Goal: Information Seeking & Learning: Learn about a topic

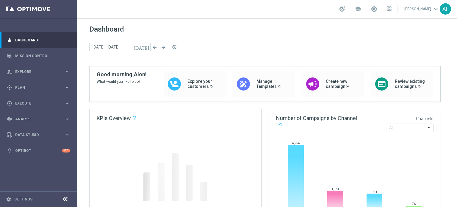
click at [148, 48] on icon "today" at bounding box center [142, 46] width 16 height 5
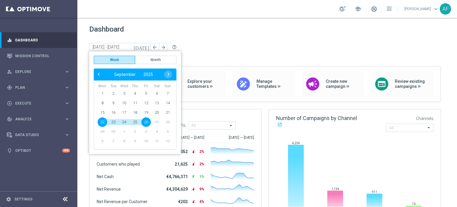
click at [195, 48] on div "today 22 Sep 2025 - 26 Sep 2025 arrow_back arrow_forward help_outline" at bounding box center [267, 47] width 356 height 9
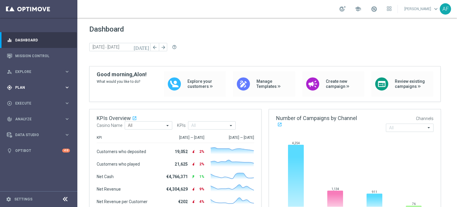
click at [35, 90] on div "gps_fixed Plan keyboard_arrow_right" at bounding box center [38, 87] width 77 height 16
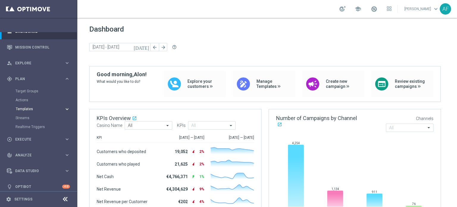
scroll to position [13, 0]
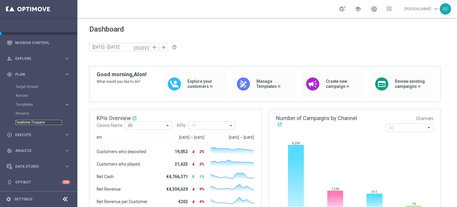
click at [37, 121] on link "Realtime Triggers" at bounding box center [38, 122] width 46 height 5
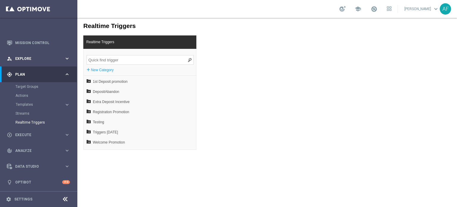
click at [42, 59] on span "Explore" at bounding box center [39, 59] width 49 height 4
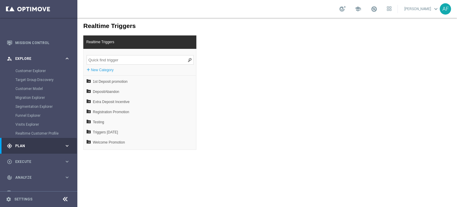
click at [39, 60] on div "person_search Explore" at bounding box center [35, 58] width 57 height 5
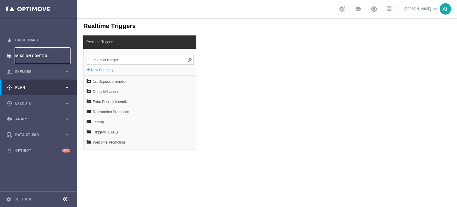
click at [38, 56] on link "Mission Control" at bounding box center [42, 56] width 55 height 16
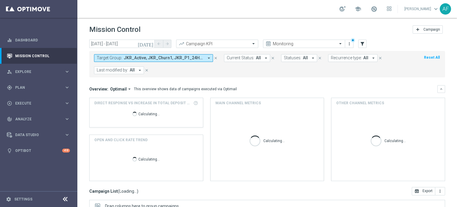
click at [154, 55] on button "Target Group: JKR_Active, JKR_Churn1, JKR_P1_24HR, JKR_P1_48HR, JKR_P1_96HR, JK…" at bounding box center [153, 58] width 119 height 8
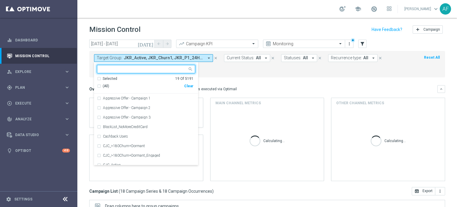
click at [110, 79] on div "Selected" at bounding box center [110, 78] width 15 height 5
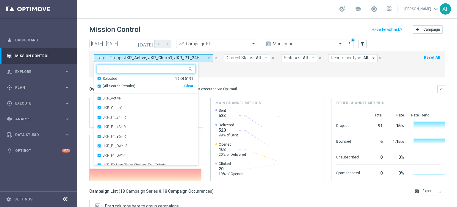
click at [112, 85] on span "(All Search Results)" at bounding box center [119, 86] width 33 height 5
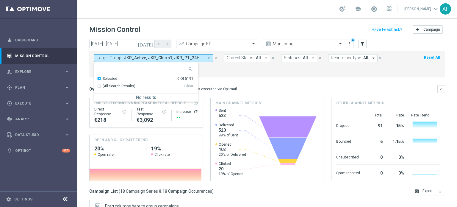
drag, startPoint x: 229, startPoint y: 68, endPoint x: 167, endPoint y: 57, distance: 62.8
click at [229, 68] on form "Target Group: JKR_Active, JKR_Churn1, JKR_P1_24HR, JKR_P1_48HR, JKR_P1_96HR, JK…" at bounding box center [254, 64] width 320 height 20
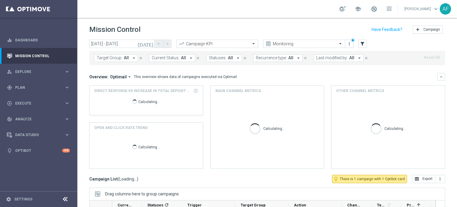
click at [124, 57] on span "All" at bounding box center [126, 57] width 5 height 5
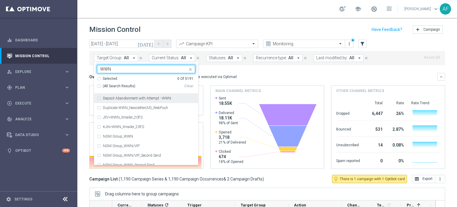
click at [151, 96] on label "Deposit Abandonment with Attempt - WWN" at bounding box center [137, 98] width 68 height 4
type input "WWN"
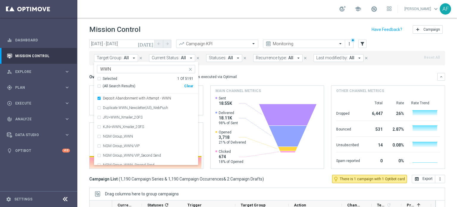
click at [234, 74] on div "Overview: Optimail arrow_drop_down This overview shows data of campaigns execut…" at bounding box center [263, 76] width 348 height 5
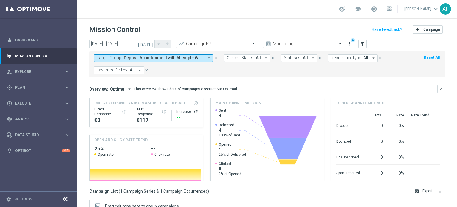
click at [151, 44] on icon "today" at bounding box center [146, 43] width 16 height 5
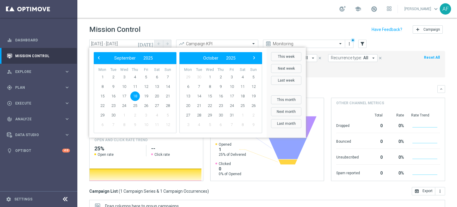
click at [134, 97] on span "18" at bounding box center [135, 96] width 10 height 10
drag, startPoint x: 142, startPoint y: 102, endPoint x: 146, endPoint y: 105, distance: 5.5
click at [146, 105] on span "26" at bounding box center [146, 106] width 10 height 10
type input "18 Sep 2025 - 26 Sep 2025"
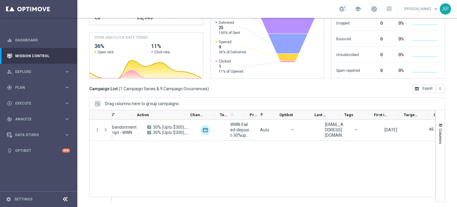
scroll to position [0, 157]
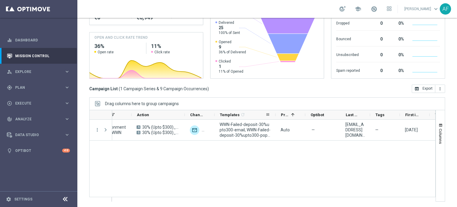
drag, startPoint x: 243, startPoint y: 114, endPoint x: 275, endPoint y: 117, distance: 31.4
click at [275, 117] on div at bounding box center [276, 114] width 2 height 9
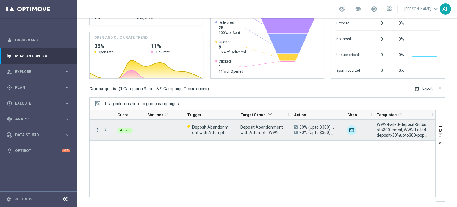
click at [98, 131] on icon "more_vert" at bounding box center [97, 129] width 5 height 5
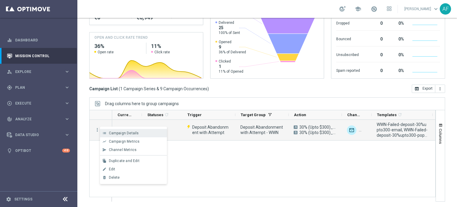
click at [114, 132] on span "Campaign Details" at bounding box center [124, 133] width 30 height 4
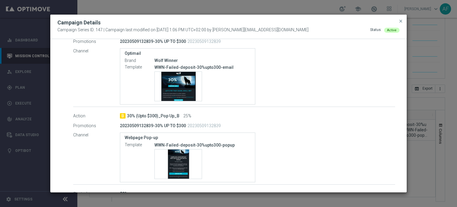
scroll to position [167, 0]
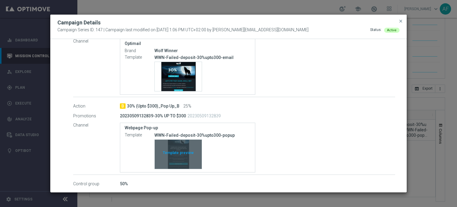
click at [180, 153] on div "Template preview" at bounding box center [178, 154] width 47 height 29
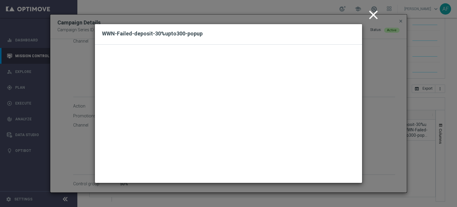
drag, startPoint x: 370, startPoint y: 16, endPoint x: 380, endPoint y: 18, distance: 9.5
click at [371, 16] on icon "close" at bounding box center [373, 14] width 15 height 15
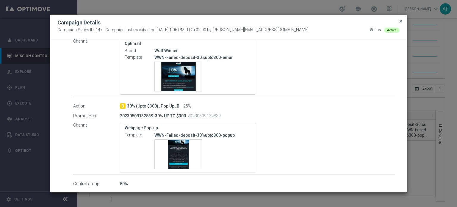
click at [400, 22] on span "close" at bounding box center [401, 21] width 5 height 5
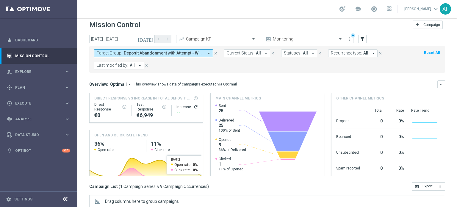
scroll to position [0, 0]
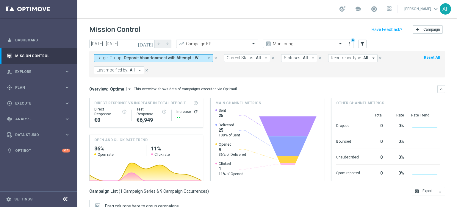
click at [167, 59] on span "Deposit Abandonment with Attempt - WWN" at bounding box center [164, 57] width 80 height 5
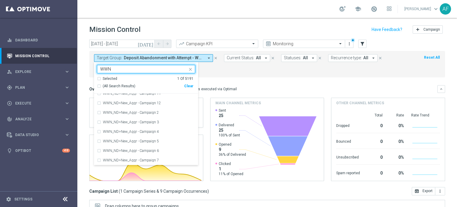
scroll to position [6249, 0]
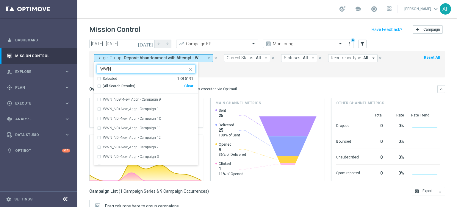
type input "WWN"
click at [226, 80] on mini-dashboard "Overview: Optimail arrow_drop_down This overview shows data of campaigns execut…" at bounding box center [267, 132] width 356 height 110
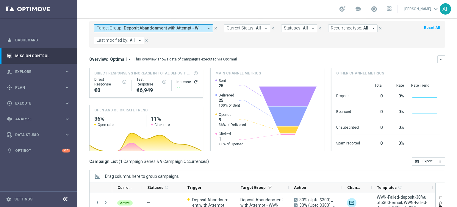
scroll to position [0, 0]
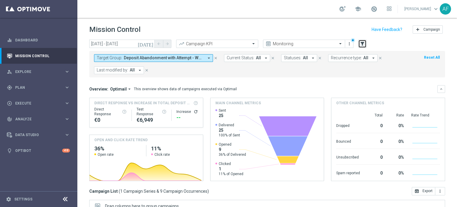
click at [361, 44] on icon "filter_alt" at bounding box center [362, 43] width 5 height 5
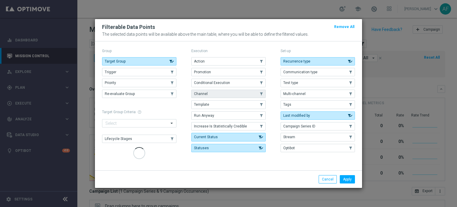
click at [246, 94] on button "Channel" at bounding box center [228, 94] width 74 height 8
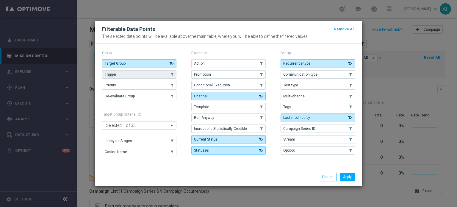
click at [161, 75] on button "Trigger" at bounding box center [139, 74] width 74 height 8
click at [348, 176] on button "Apply" at bounding box center [347, 177] width 15 height 8
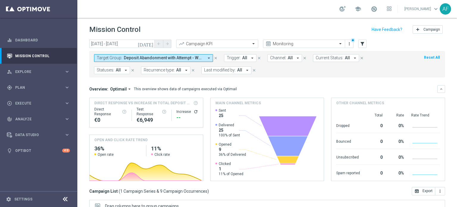
click at [281, 57] on span "Channel:" at bounding box center [278, 57] width 16 height 5
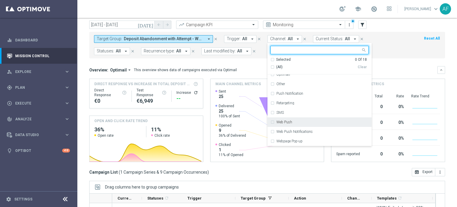
scroll to position [30, 0]
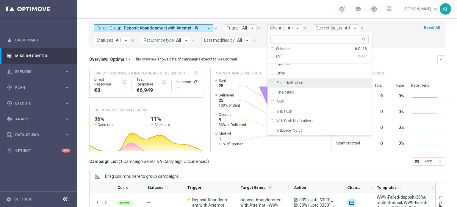
click at [395, 57] on div "Overview: Optimail arrow_drop_down This overview shows data of campaigns execut…" at bounding box center [263, 59] width 348 height 5
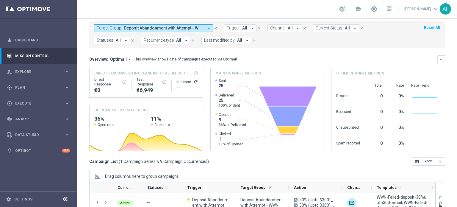
click at [245, 30] on span "All" at bounding box center [244, 28] width 5 height 5
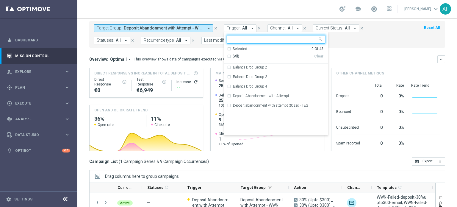
scroll to position [0, 0]
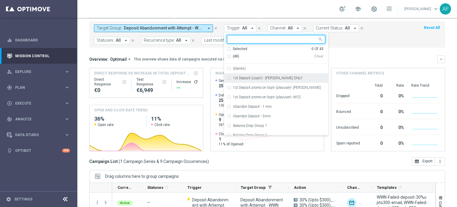
click at [233, 55] on span "(All)" at bounding box center [236, 56] width 7 height 5
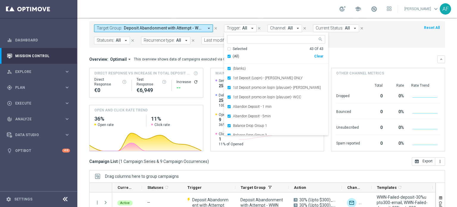
click at [205, 51] on mini-dashboard "Overview: Optimail arrow_drop_down This overview shows data of campaigns execut…" at bounding box center [267, 103] width 356 height 110
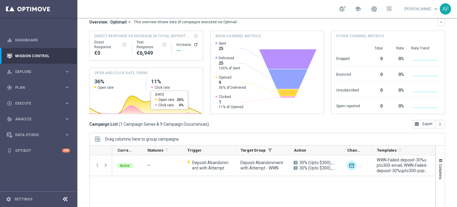
scroll to position [13, 0]
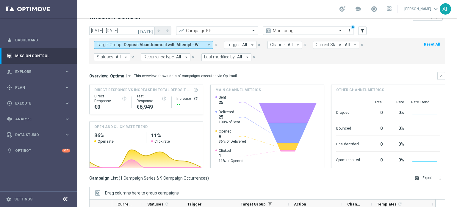
click at [188, 45] on span "Deposit Abandonment with Attempt - WWN" at bounding box center [164, 44] width 80 height 5
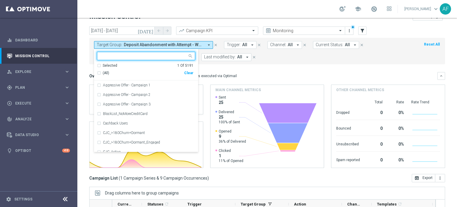
click at [104, 65] on div "Selected" at bounding box center [110, 65] width 15 height 5
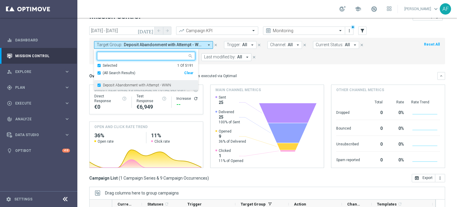
drag, startPoint x: 109, startPoint y: 83, endPoint x: 189, endPoint y: 68, distance: 81.5
click at [110, 83] on label "Deposit Abandonment with Attempt - WWN" at bounding box center [137, 85] width 68 height 4
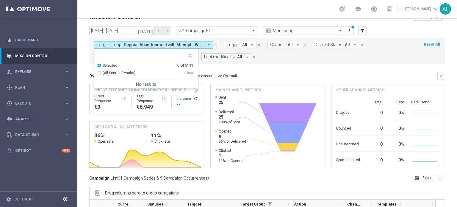
click at [266, 65] on mini-dashboard "Overview: Optimail arrow_drop_down This overview shows data of campaigns execut…" at bounding box center [267, 119] width 356 height 110
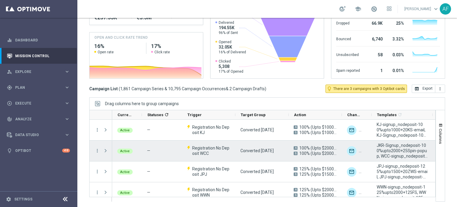
scroll to position [30, 0]
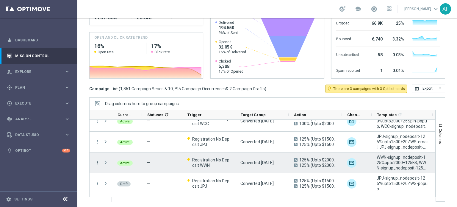
click at [96, 162] on icon "more_vert" at bounding box center [97, 162] width 5 height 5
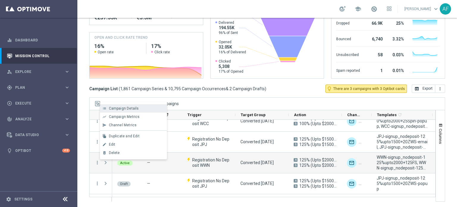
click at [121, 108] on span "Campaign Details" at bounding box center [124, 108] width 30 height 4
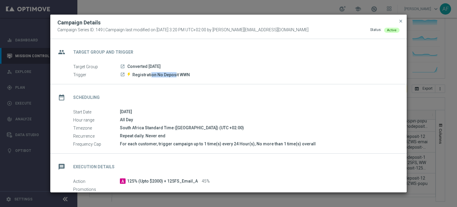
drag, startPoint x: 150, startPoint y: 76, endPoint x: 175, endPoint y: 75, distance: 24.7
click at [174, 75] on span "Registration No Deposit WWN" at bounding box center [160, 74] width 57 height 5
click at [181, 84] on div "date_range Scheduling" at bounding box center [228, 96] width 357 height 24
click at [123, 74] on icon "launch" at bounding box center [122, 74] width 5 height 5
click at [123, 66] on icon "launch" at bounding box center [122, 66] width 5 height 5
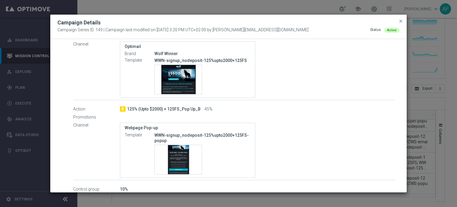
scroll to position [159, 0]
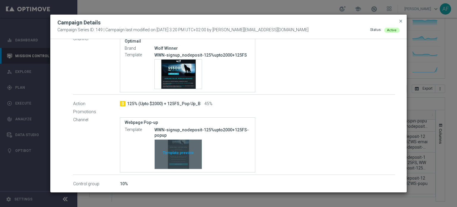
click at [177, 158] on div "Template preview" at bounding box center [178, 154] width 47 height 29
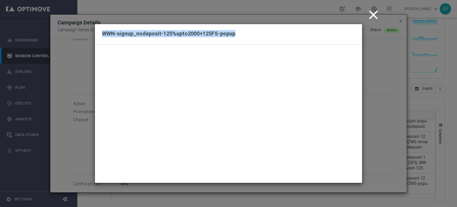
drag, startPoint x: 235, startPoint y: 32, endPoint x: 102, endPoint y: 33, distance: 132.5
click at [102, 33] on div "WWN-signup_nodeposit-125%upto2000+125FS-popup" at bounding box center [228, 34] width 267 height 21
copy h2 "WWN-signup_nodeposit-125%upto2000+125FS-popup"
click at [372, 16] on icon "close" at bounding box center [373, 14] width 15 height 15
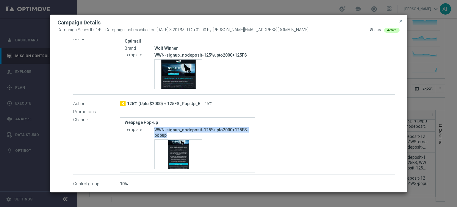
drag, startPoint x: 166, startPoint y: 133, endPoint x: 155, endPoint y: 128, distance: 12.8
click at [155, 128] on p "WWN-signup_nodeposit-125%upto2000+125FS-popup" at bounding box center [203, 132] width 96 height 11
copy p "WWN-signup_nodeposit-125%upto2000+125FS-popup"
click at [403, 22] on span "close" at bounding box center [401, 21] width 5 height 5
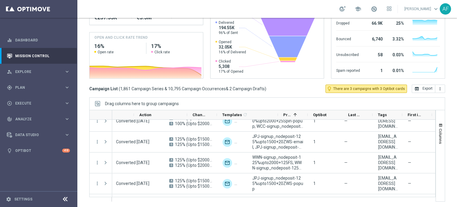
scroll to position [0, 0]
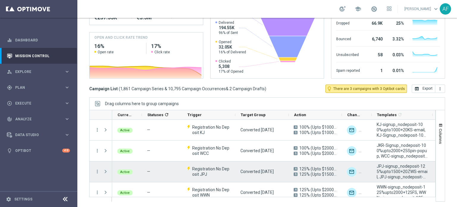
click at [105, 172] on span at bounding box center [105, 171] width 5 height 5
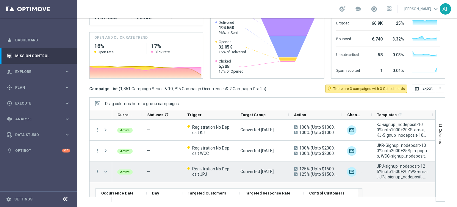
click at [106, 171] on span at bounding box center [105, 171] width 5 height 5
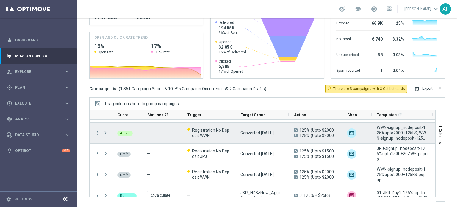
drag, startPoint x: 106, startPoint y: 132, endPoint x: 156, endPoint y: 138, distance: 50.7
click at [106, 132] on span "Press SPACE to select this row." at bounding box center [105, 132] width 5 height 5
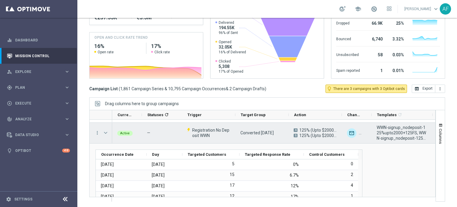
click at [106, 131] on span "Press SPACE to select this row." at bounding box center [105, 132] width 5 height 5
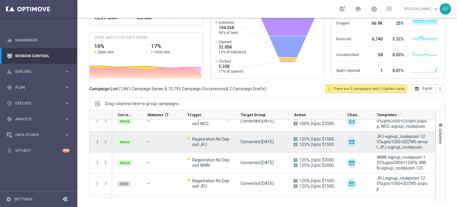
click at [98, 140] on icon "more_vert" at bounding box center [97, 141] width 5 height 5
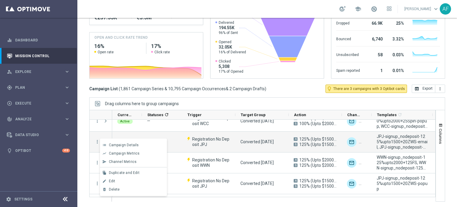
click at [85, 137] on div "Mission Control add Campaign today 18 Sep 2025 - 26 Sep 2025 arrow_back arrow_f…" at bounding box center [267, 112] width 380 height 189
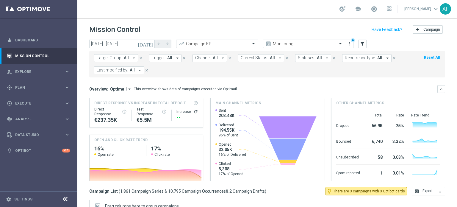
click at [151, 44] on icon "today" at bounding box center [146, 43] width 16 height 5
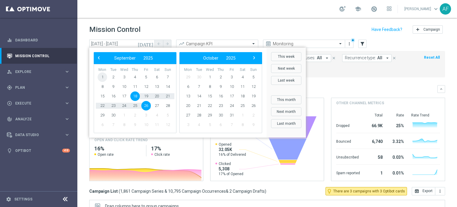
click at [104, 78] on span "1" at bounding box center [103, 77] width 10 height 10
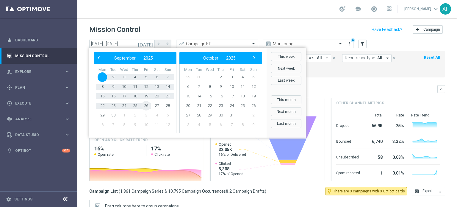
click at [146, 105] on span "26" at bounding box center [146, 106] width 10 height 10
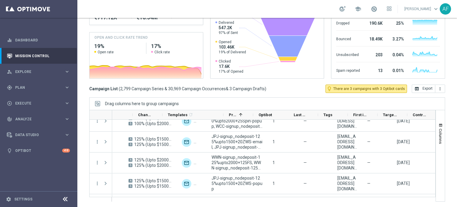
scroll to position [0, 212]
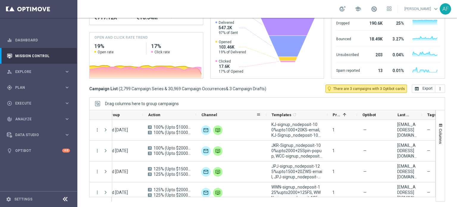
drag, startPoint x: 225, startPoint y: 115, endPoint x: 266, endPoint y: 117, distance: 40.9
click at [266, 117] on div at bounding box center [266, 114] width 2 height 9
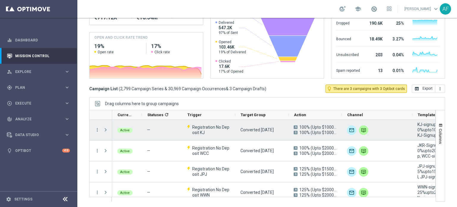
click at [105, 131] on span "Press SPACE to select this row." at bounding box center [105, 129] width 5 height 5
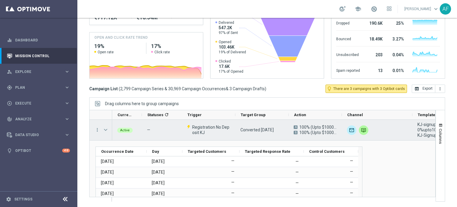
click at [107, 128] on span "Press SPACE to select this row." at bounding box center [105, 129] width 5 height 5
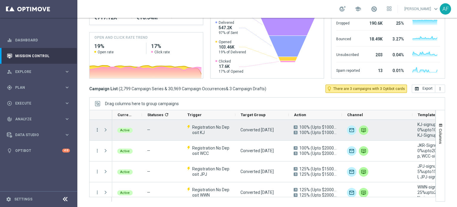
click at [98, 131] on icon "more_vert" at bounding box center [97, 129] width 5 height 5
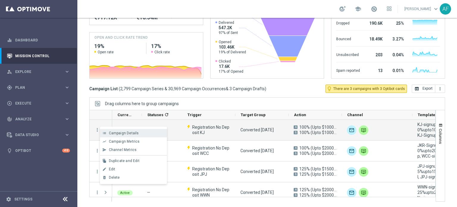
click at [114, 133] on span "Campaign Details" at bounding box center [124, 133] width 30 height 4
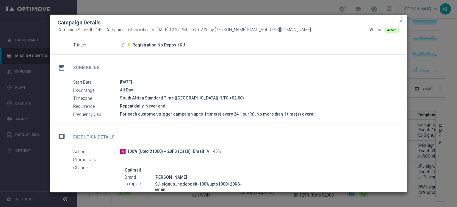
drag, startPoint x: 131, startPoint y: 106, endPoint x: 151, endPoint y: 107, distance: 19.7
click at [151, 107] on div "Repeat daily. Never end" at bounding box center [257, 106] width 275 height 6
drag, startPoint x: 154, startPoint y: 107, endPoint x: 135, endPoint y: 107, distance: 18.2
click at [135, 107] on div "Repeat daily. Never end" at bounding box center [257, 106] width 275 height 6
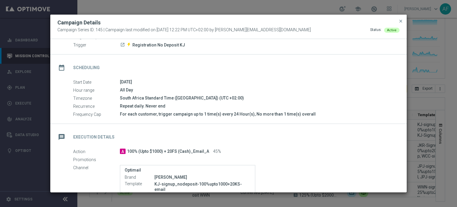
click at [135, 107] on div "Repeat daily. Never end" at bounding box center [257, 106] width 275 height 6
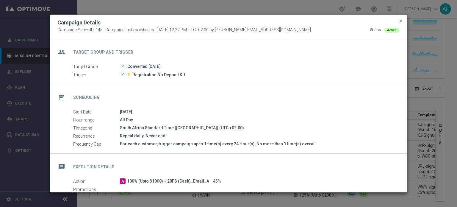
click at [401, 20] on span "close" at bounding box center [401, 21] width 5 height 5
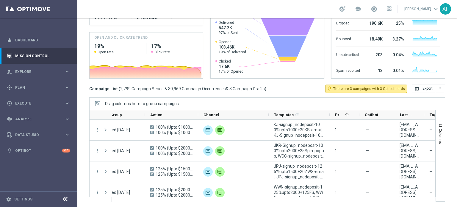
scroll to position [0, 147]
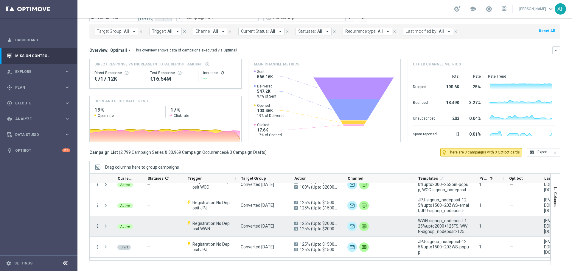
click at [97, 207] on icon "more_vert" at bounding box center [97, 226] width 5 height 5
click at [128, 171] on span "Campaign Details" at bounding box center [124, 172] width 30 height 4
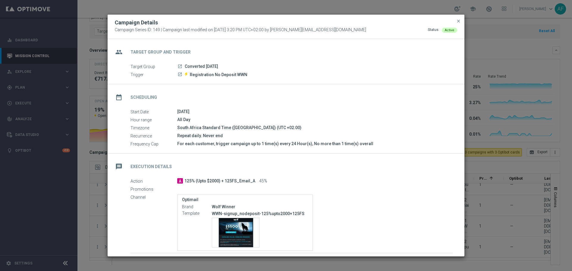
drag, startPoint x: 200, startPoint y: 68, endPoint x: 207, endPoint y: 69, distance: 7.4
click at [207, 69] on span "Converted Today" at bounding box center [201, 66] width 33 height 5
click at [207, 74] on span "Registration No Deposit WWN" at bounding box center [218, 74] width 57 height 5
drag, startPoint x: 201, startPoint y: 75, endPoint x: 233, endPoint y: 76, distance: 31.6
click at [233, 76] on span "Registration No Deposit WWN" at bounding box center [218, 74] width 57 height 5
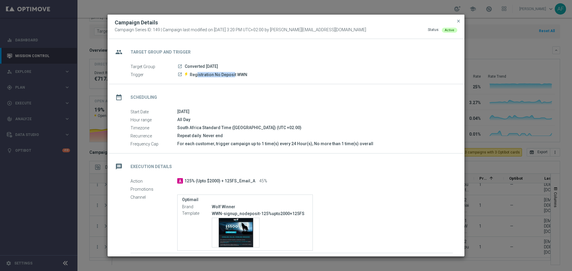
click at [233, 77] on span "Registration No Deposit WWN" at bounding box center [218, 74] width 57 height 5
click at [180, 66] on icon "launch" at bounding box center [179, 66] width 5 height 5
click at [179, 75] on icon "launch" at bounding box center [179, 74] width 5 height 5
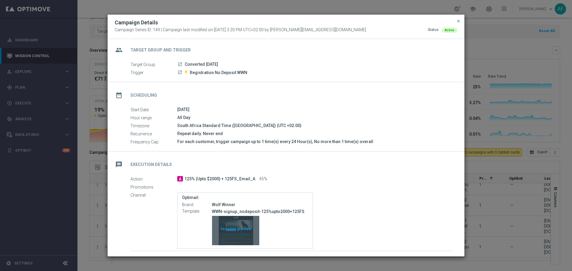
scroll to position [0, 0]
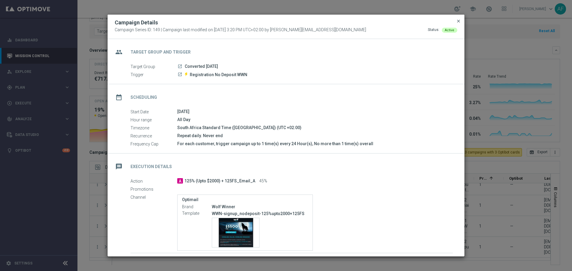
click at [457, 21] on span "close" at bounding box center [458, 21] width 5 height 5
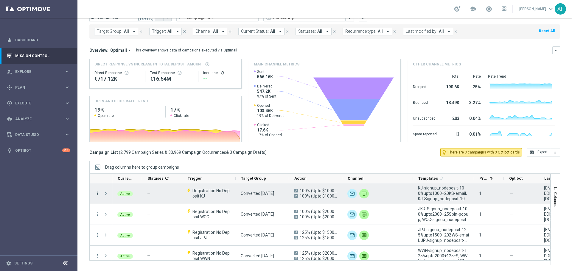
click at [96, 193] on icon "more_vert" at bounding box center [97, 193] width 5 height 5
click at [138, 195] on div "list Campaign Details" at bounding box center [133, 197] width 67 height 8
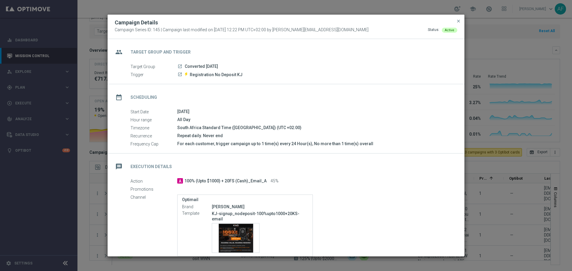
click at [180, 67] on icon "launch" at bounding box center [179, 66] width 5 height 5
click at [180, 74] on icon "launch" at bounding box center [179, 74] width 5 height 5
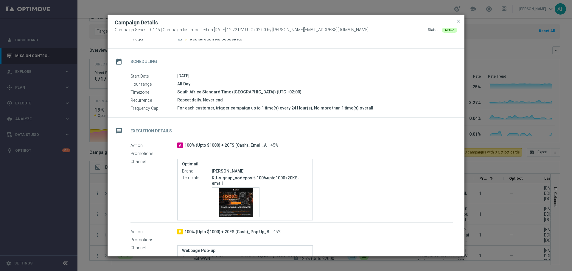
scroll to position [30, 0]
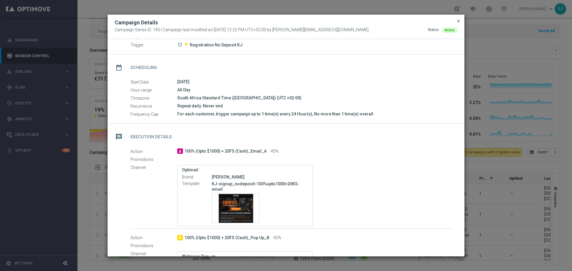
click at [457, 22] on span "close" at bounding box center [458, 21] width 5 height 5
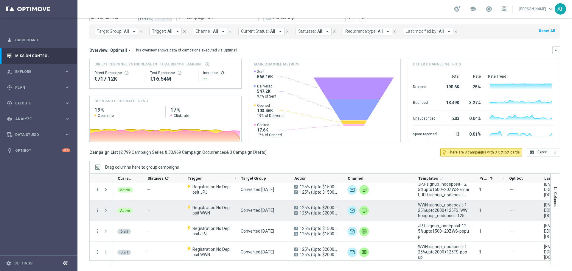
scroll to position [60, 0]
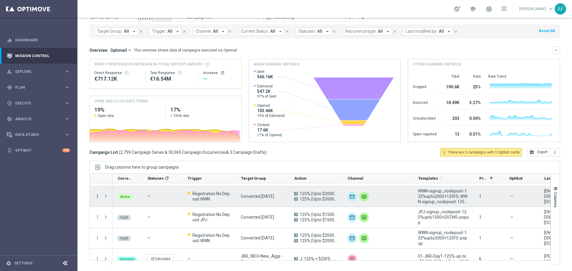
click at [96, 196] on icon "more_vert" at bounding box center [97, 196] width 5 height 5
click at [81, 201] on div "today 01 Sep 2025 - 26 Sep 2025 arrow_back arrow_forward Campaign KPI trending_…" at bounding box center [324, 126] width 494 height 226
click at [99, 196] on icon "more_vert" at bounding box center [97, 196] width 5 height 5
click at [124, 199] on span "Campaign Details" at bounding box center [124, 200] width 30 height 4
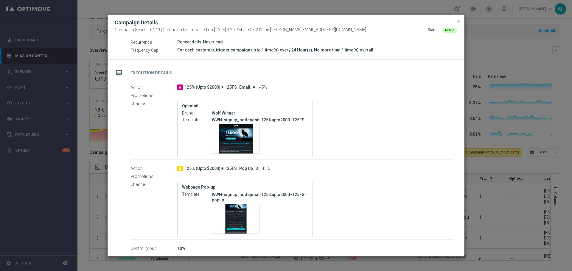
scroll to position [95, 0]
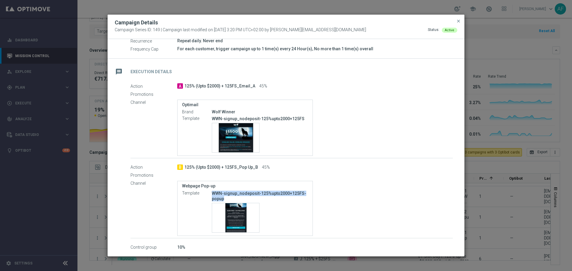
drag, startPoint x: 212, startPoint y: 193, endPoint x: 228, endPoint y: 197, distance: 16.5
click at [228, 197] on p "WWN-signup_nodeposit-125%upto2000+125FS-popup" at bounding box center [260, 196] width 96 height 11
copy p "WWN-signup_nodeposit-125%upto2000+125FS-popup"
click at [457, 21] on span "close" at bounding box center [458, 21] width 5 height 5
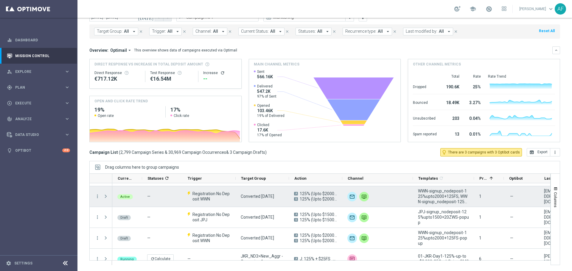
scroll to position [30, 0]
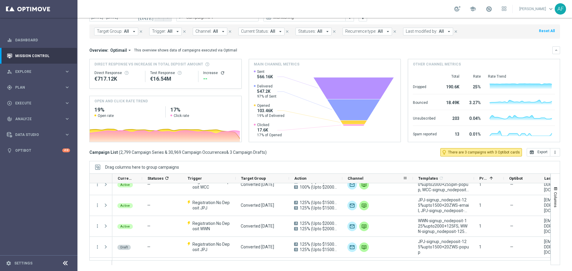
drag, startPoint x: 343, startPoint y: 179, endPoint x: 361, endPoint y: 180, distance: 17.9
click at [381, 180] on div "Channel" at bounding box center [377, 179] width 71 height 10
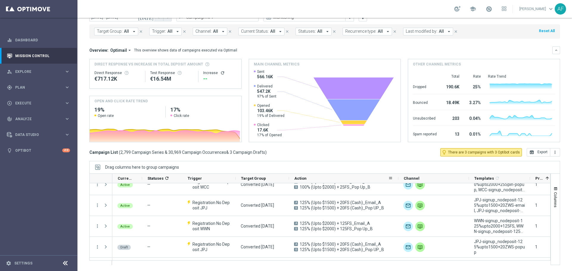
drag, startPoint x: 341, startPoint y: 178, endPoint x: 397, endPoint y: 178, distance: 56.0
click at [397, 178] on div at bounding box center [398, 178] width 2 height 9
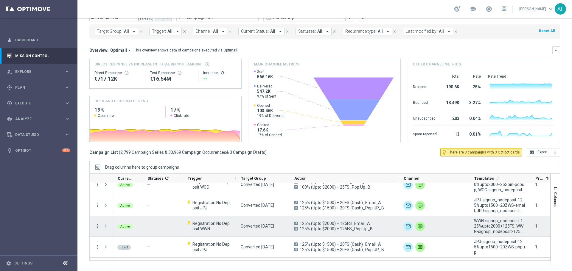
click at [99, 207] on icon "more_vert" at bounding box center [97, 226] width 5 height 5
click at [122, 173] on span "Campaign Details" at bounding box center [124, 172] width 30 height 4
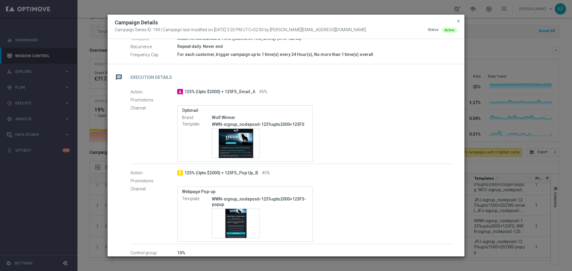
scroll to position [95, 0]
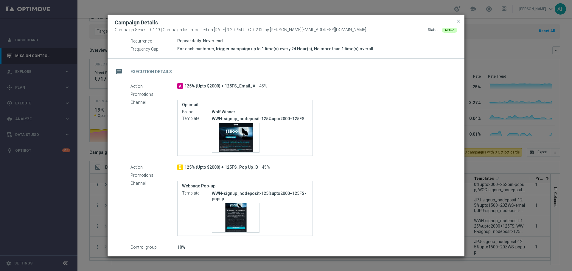
drag, startPoint x: 147, startPoint y: 248, endPoint x: 186, endPoint y: 248, distance: 38.7
click at [186, 207] on div "Control group 10%" at bounding box center [291, 247] width 322 height 7
click at [186, 207] on div "10%" at bounding box center [314, 247] width 275 height 6
drag, startPoint x: 186, startPoint y: 248, endPoint x: 145, endPoint y: 245, distance: 40.9
click at [140, 207] on div "Control group 10%" at bounding box center [291, 247] width 322 height 7
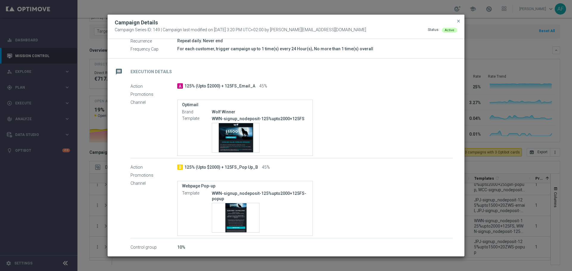
click at [363, 197] on div "Webpage Pop-up Template WWN-signup_nodeposit-125%upto2000+125FS-popup Template …" at bounding box center [314, 208] width 275 height 55
drag, startPoint x: 139, startPoint y: 247, endPoint x: 183, endPoint y: 247, distance: 43.8
click at [183, 207] on div "Control group 10%" at bounding box center [291, 247] width 322 height 7
click at [384, 179] on div "Promotions" at bounding box center [291, 175] width 322 height 7
drag, startPoint x: 245, startPoint y: 84, endPoint x: 190, endPoint y: 85, distance: 55.1
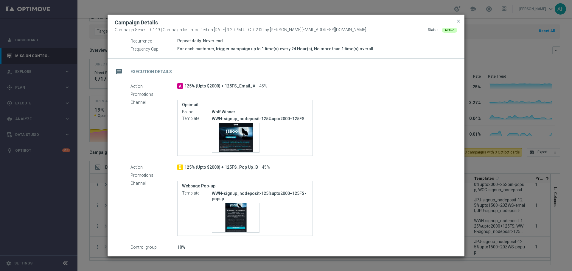
click at [190, 85] on span "125% (Upto $2000) + 125FS_Email_A" at bounding box center [219, 86] width 71 height 5
drag, startPoint x: 232, startPoint y: 85, endPoint x: 199, endPoint y: 85, distance: 32.5
click at [199, 85] on div "A 125% (Upto $2000) + 125FS_Email_A 45%" at bounding box center [314, 86] width 275 height 6
drag, startPoint x: 197, startPoint y: 166, endPoint x: 268, endPoint y: 168, distance: 70.3
click at [268, 168] on div "B 125% (Upto $2000) + 125FS_Pop Up_B 45%" at bounding box center [314, 167] width 275 height 6
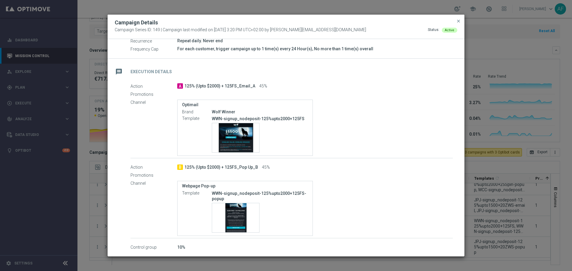
click at [268, 168] on span "45%" at bounding box center [266, 167] width 8 height 5
drag, startPoint x: 269, startPoint y: 166, endPoint x: 205, endPoint y: 168, distance: 64.0
click at [205, 168] on div "B 125% (Upto $2000) + 125FS_Pop Up_B 45%" at bounding box center [314, 167] width 275 height 6
click at [205, 168] on span "125% (Upto $2000) + 125FS_Pop Up_B" at bounding box center [221, 167] width 74 height 5
drag, startPoint x: 205, startPoint y: 168, endPoint x: 258, endPoint y: 173, distance: 53.8
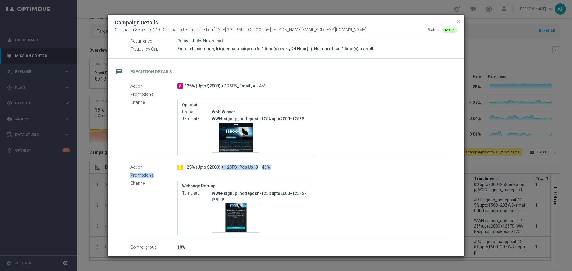
click at [258, 173] on div "Action B 125% (Upto $2000) + 125FS_Pop Up_B 45% Promotions Channel Webpage Pop-…" at bounding box center [291, 201] width 322 height 74
click at [284, 172] on div "Promotions" at bounding box center [291, 175] width 322 height 7
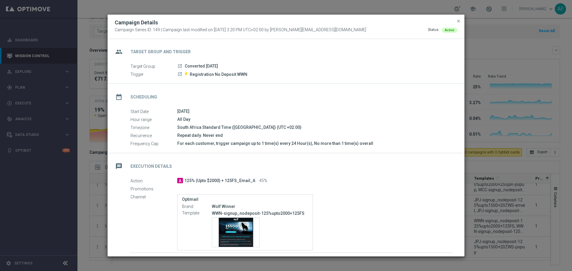
scroll to position [0, 0]
click at [457, 22] on span "close" at bounding box center [458, 21] width 5 height 5
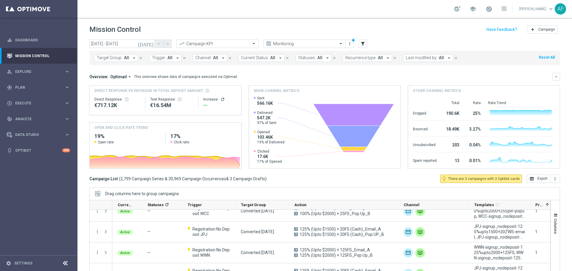
click at [149, 44] on icon "today" at bounding box center [146, 43] width 16 height 5
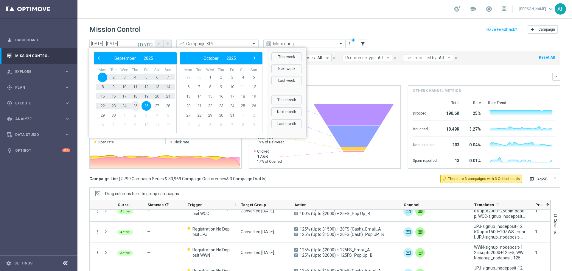
click at [135, 107] on span "25" at bounding box center [135, 106] width 10 height 10
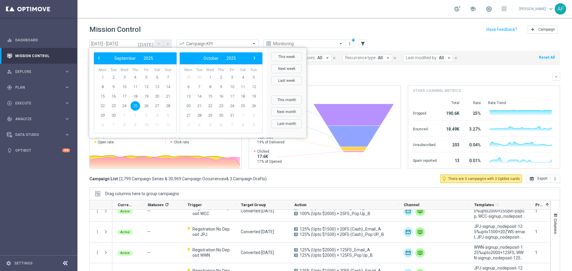
click at [135, 106] on span "25" at bounding box center [135, 106] width 10 height 10
type input "25 Sep 2025 - 25 Sep 2025"
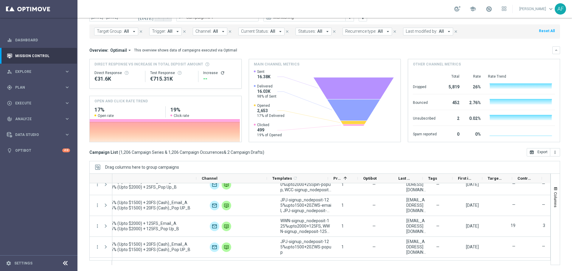
scroll to position [0, 202]
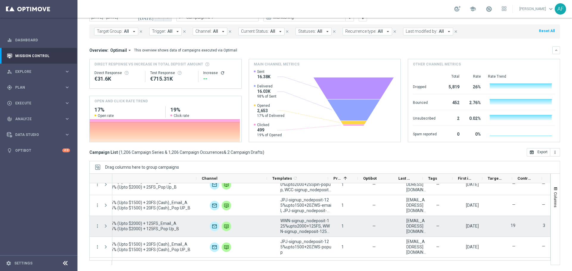
click at [457, 207] on label "19" at bounding box center [512, 225] width 5 height 5
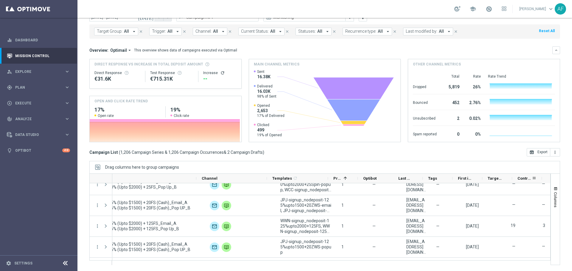
drag, startPoint x: 512, startPoint y: 180, endPoint x: 515, endPoint y: 179, distance: 3.1
click at [457, 180] on div "Control Customers" at bounding box center [527, 179] width 30 height 10
drag, startPoint x: 511, startPoint y: 179, endPoint x: 505, endPoint y: 182, distance: 7.1
click at [457, 182] on div "Targeted Customers" at bounding box center [497, 179] width 30 height 10
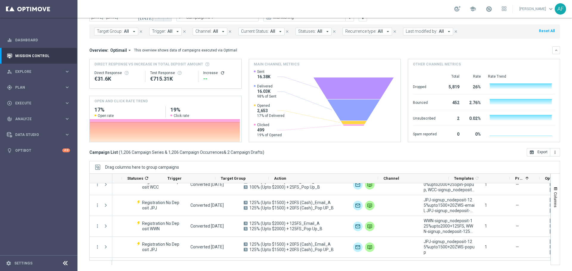
scroll to position [0, 0]
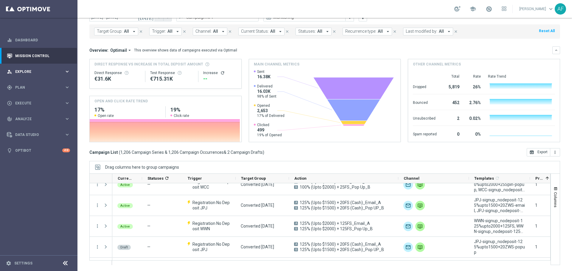
click at [49, 74] on div "person_search Explore" at bounding box center [35, 71] width 57 height 5
click at [46, 75] on div "person_search Explore keyboard_arrow_right" at bounding box center [38, 72] width 77 height 16
click at [36, 133] on span "Data Studio" at bounding box center [39, 135] width 49 height 4
click at [38, 119] on span "Analyze" at bounding box center [39, 119] width 49 height 4
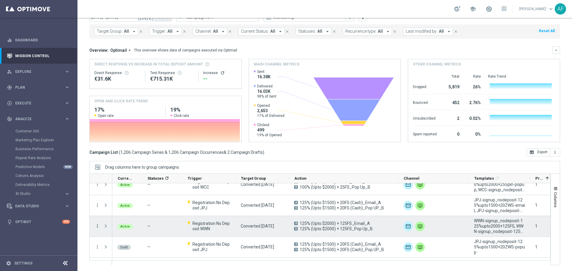
click at [98, 207] on icon "more_vert" at bounding box center [97, 226] width 5 height 5
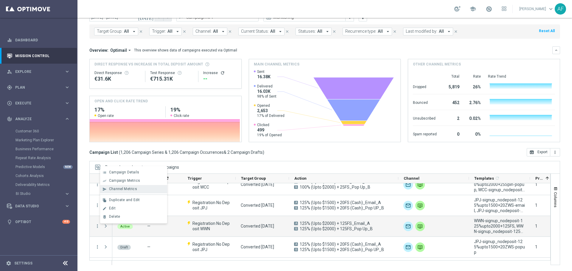
click at [129, 188] on span "Channel Metrics" at bounding box center [123, 189] width 28 height 4
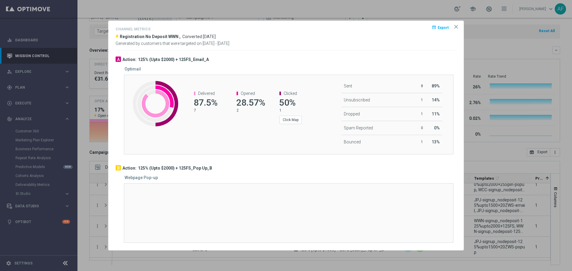
click at [422, 86] on p "8" at bounding box center [417, 86] width 12 height 5
click at [194, 110] on p "7" at bounding box center [208, 110] width 28 height 5
click at [456, 27] on icon "icon" at bounding box center [455, 26] width 3 height 3
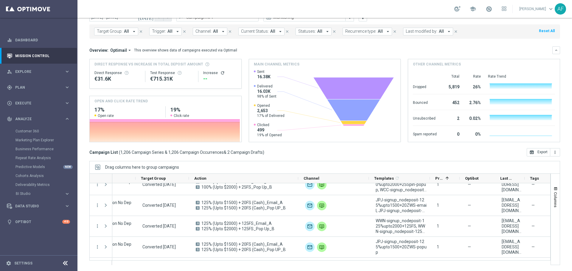
scroll to position [0, 105]
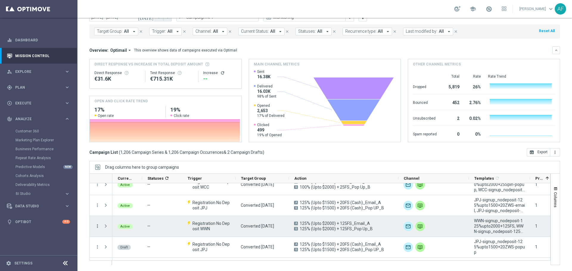
click at [97, 207] on icon "more_vert" at bounding box center [97, 226] width 5 height 5
click at [115, 172] on span "Campaign Details" at bounding box center [124, 172] width 30 height 4
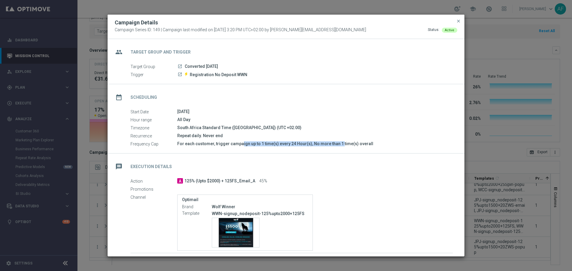
drag, startPoint x: 213, startPoint y: 144, endPoint x: 313, endPoint y: 143, distance: 99.4
click at [313, 143] on div "For each customer, trigger campaign up to 1 time(s) every 24 Hour(s), No more t…" at bounding box center [314, 144] width 275 height 6
drag, startPoint x: 325, startPoint y: 143, endPoint x: 231, endPoint y: 144, distance: 94.4
click at [231, 144] on div "For each customer, trigger campaign up to 1 time(s) every 24 Hour(s), No more t…" at bounding box center [314, 144] width 275 height 6
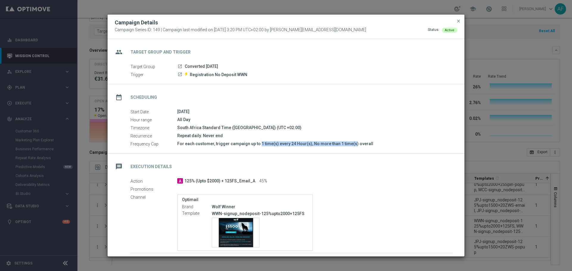
click at [231, 144] on div "For each customer, trigger campaign up to 1 time(s) every 24 Hour(s), No more t…" at bounding box center [314, 144] width 275 height 6
drag, startPoint x: 210, startPoint y: 74, endPoint x: 232, endPoint y: 74, distance: 21.7
click at [232, 74] on span "Registration No Deposit WWN" at bounding box center [218, 74] width 57 height 5
drag, startPoint x: 338, startPoint y: 143, endPoint x: 235, endPoint y: 142, distance: 103.3
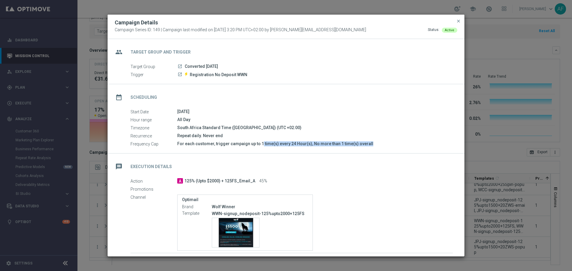
click at [235, 142] on div "For each customer, trigger campaign up to 1 time(s) every 24 Hour(s), No more t…" at bounding box center [314, 144] width 275 height 6
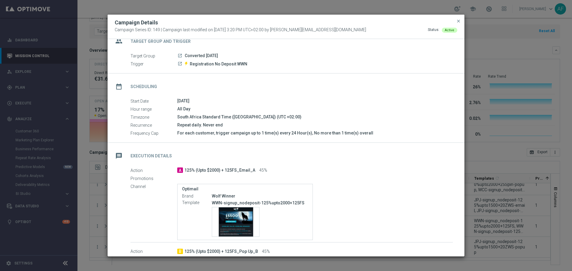
scroll to position [6, 0]
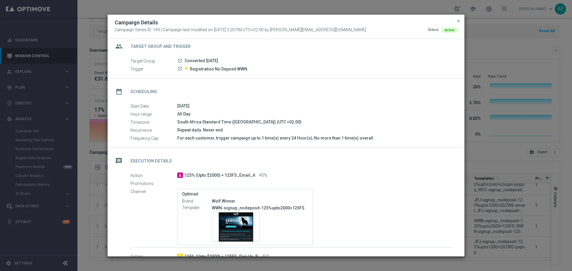
click at [180, 61] on icon "launch" at bounding box center [179, 60] width 5 height 5
click at [180, 67] on icon "launch" at bounding box center [179, 68] width 5 height 5
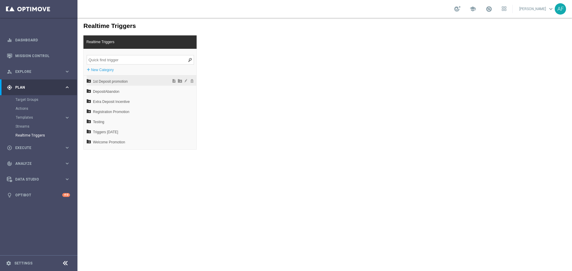
click at [124, 79] on span "1st Deposit promotion" at bounding box center [126, 82] width 66 height 10
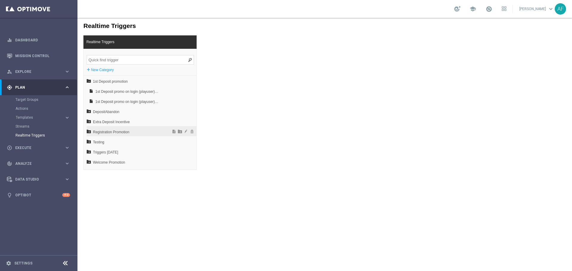
click at [140, 130] on span "Registration Promotion" at bounding box center [126, 132] width 66 height 10
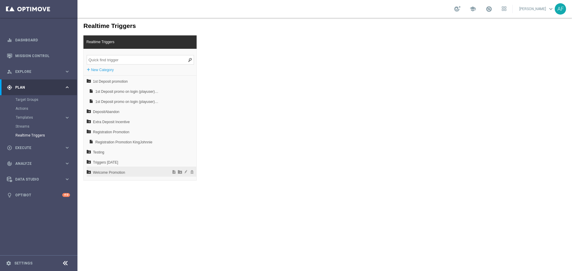
click at [134, 170] on span "Welcome Promotion" at bounding box center [126, 173] width 66 height 10
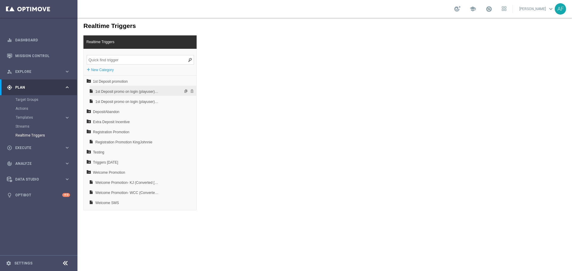
click at [128, 93] on span "1st Deposit promo on login (playuser)- [PERSON_NAME]" at bounding box center [127, 92] width 64 height 10
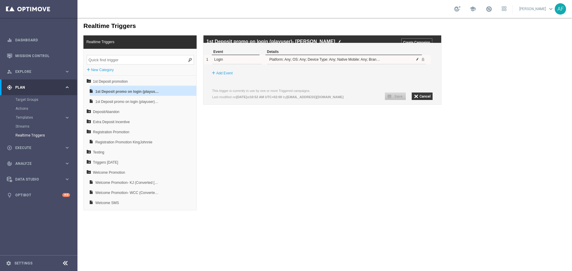
click at [417, 61] on span at bounding box center [417, 59] width 4 height 4
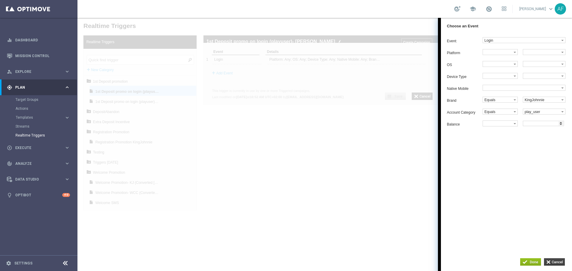
click at [553, 261] on input "button" at bounding box center [554, 261] width 21 height 7
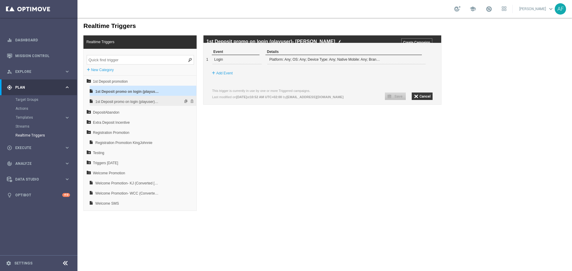
click at [157, 102] on span "1st Deposit promo on login (playuser)- WCC" at bounding box center [127, 102] width 64 height 10
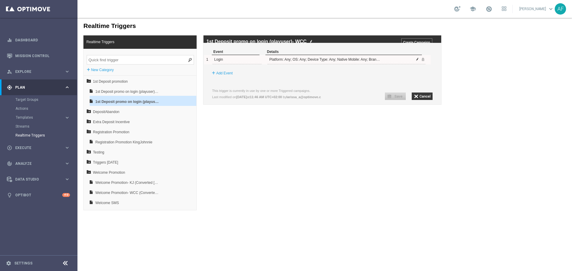
click at [417, 61] on span at bounding box center [417, 59] width 4 height 4
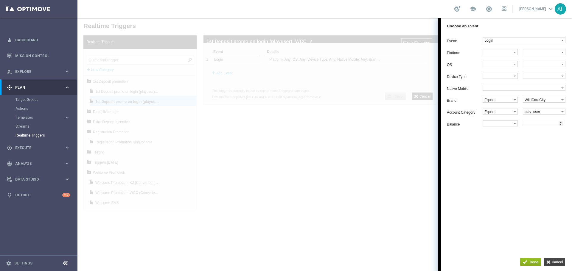
click at [551, 262] on input "button" at bounding box center [554, 261] width 21 height 7
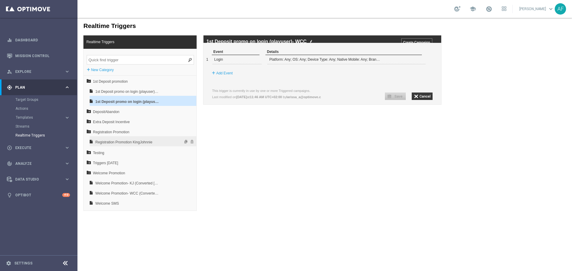
click at [135, 142] on span "Registration Promotion KingJohnnie" at bounding box center [127, 142] width 64 height 10
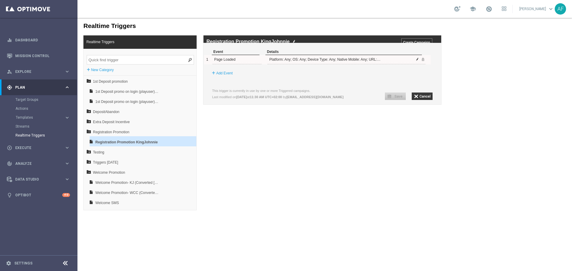
click at [418, 61] on span at bounding box center [417, 59] width 4 height 4
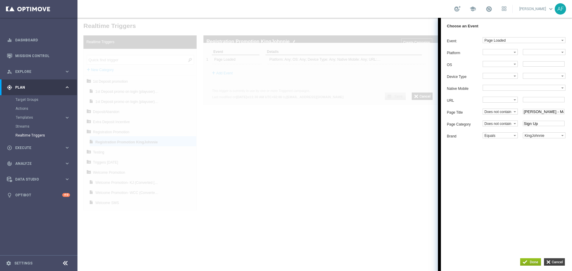
click at [555, 261] on input "button" at bounding box center [554, 261] width 21 height 7
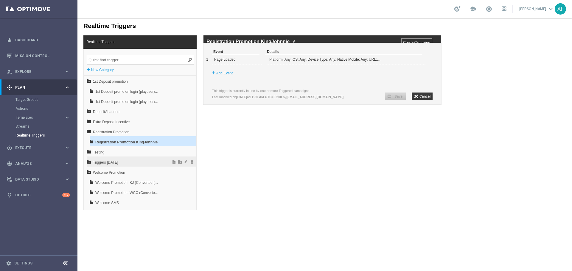
click at [137, 160] on span "Triggers May 2023" at bounding box center [126, 162] width 66 height 10
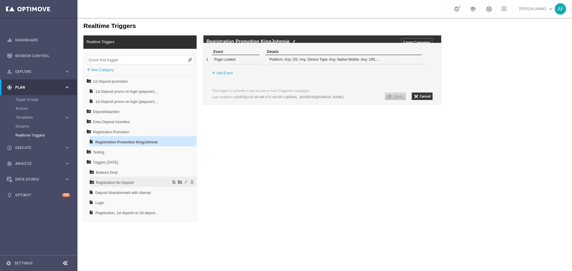
click at [139, 181] on span "Registration No Deposit" at bounding box center [128, 183] width 64 height 10
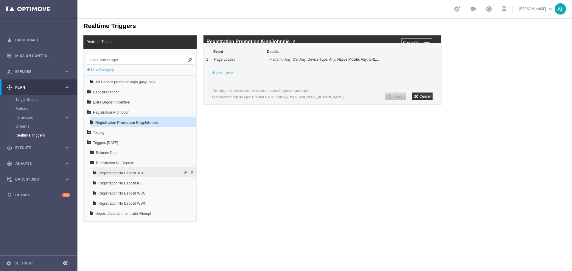
scroll to position [30, 0]
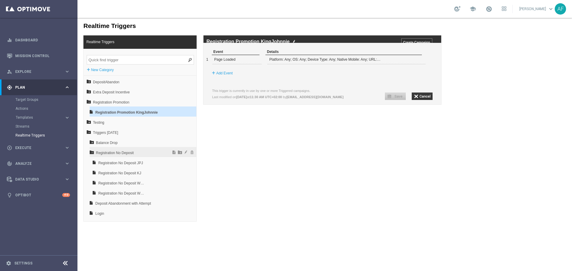
click at [122, 150] on span "Registration No Deposit" at bounding box center [128, 153] width 64 height 10
click at [124, 152] on span "Registration No Deposit" at bounding box center [128, 153] width 64 height 10
click at [99, 132] on span "Triggers May 2023" at bounding box center [126, 133] width 66 height 10
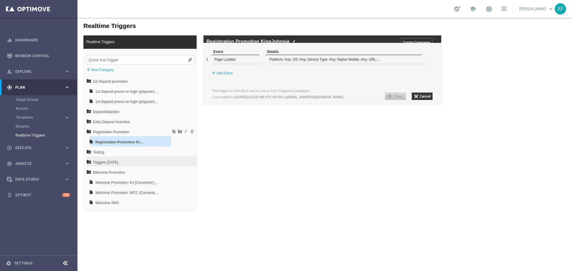
scroll to position [0, 0]
click at [113, 132] on span "Registration Promotion" at bounding box center [126, 132] width 66 height 10
click at [111, 159] on span "Welcome Promotion" at bounding box center [126, 162] width 66 height 10
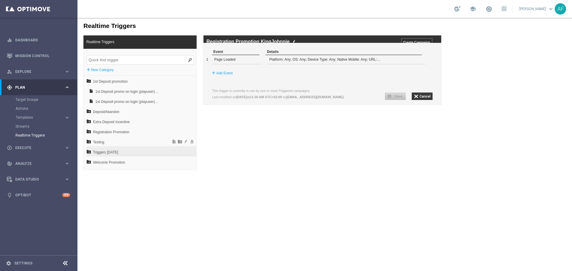
click at [118, 149] on span "Triggers May 2023" at bounding box center [126, 152] width 66 height 10
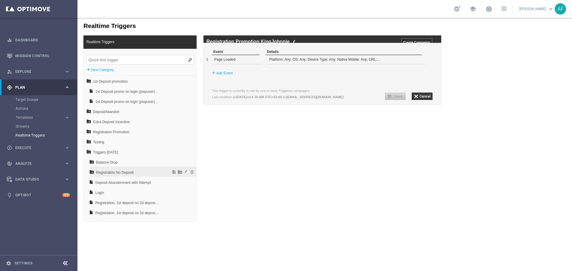
click at [130, 171] on span "Registration No Deposit" at bounding box center [128, 173] width 64 height 10
click at [102, 169] on span "Registration No Deposit" at bounding box center [128, 173] width 64 height 10
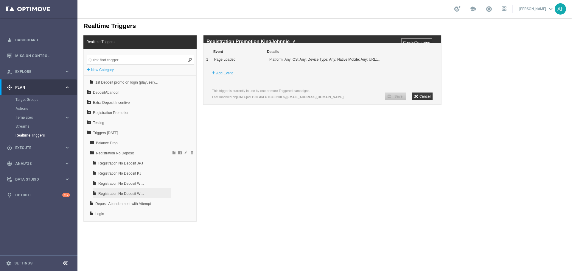
scroll to position [30, 0]
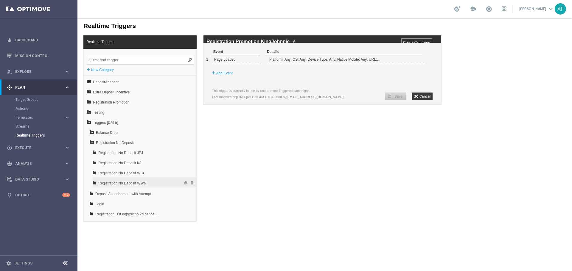
click at [141, 182] on span "Registration No Deposit WWN" at bounding box center [129, 183] width 62 height 10
type input "1"
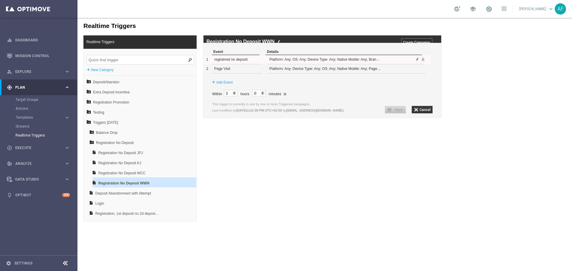
click at [417, 61] on span at bounding box center [417, 59] width 4 height 4
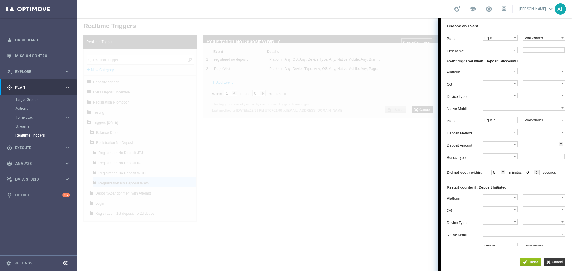
scroll to position [79, 0]
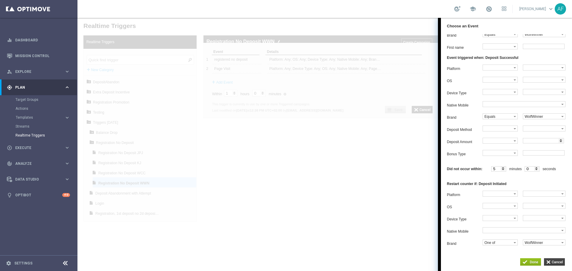
click at [554, 261] on input "button" at bounding box center [554, 261] width 21 height 7
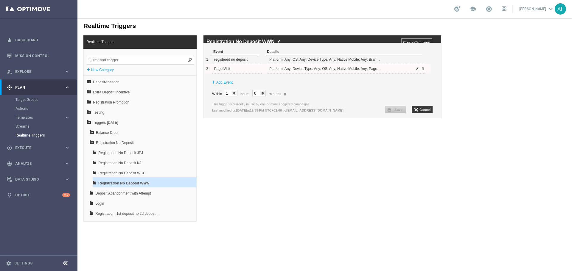
click at [417, 70] on span at bounding box center [417, 69] width 4 height 4
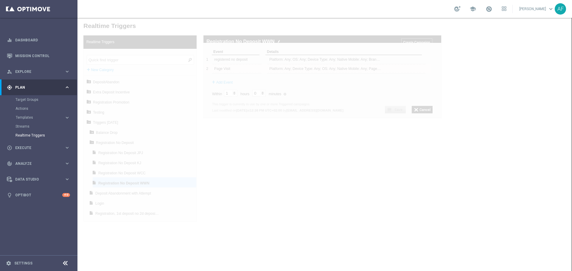
scroll to position [0, 0]
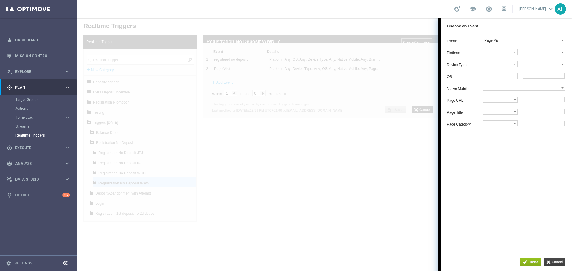
click at [554, 260] on input "button" at bounding box center [554, 261] width 21 height 7
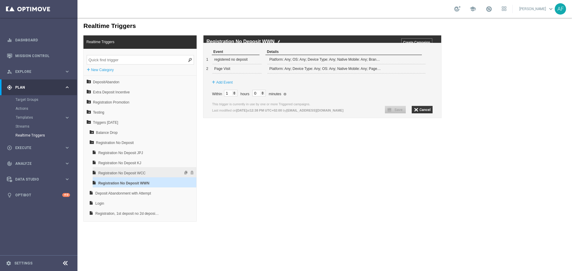
click at [155, 173] on span "Registration No Deposit WCC" at bounding box center [129, 173] width 62 height 10
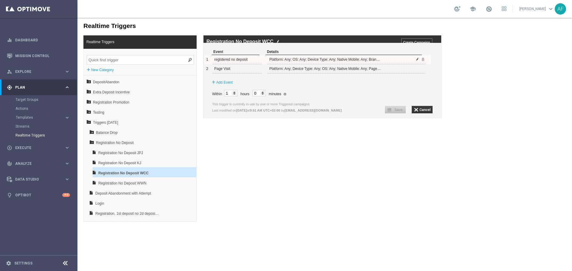
click at [417, 61] on span at bounding box center [417, 59] width 4 height 4
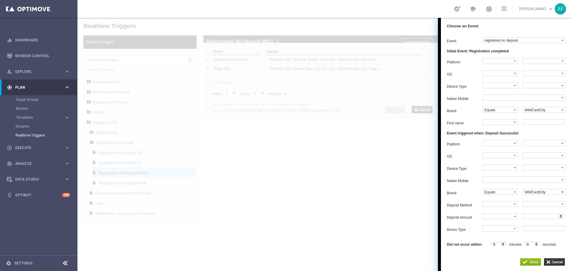
click at [539, 195] on label "WildCardCity" at bounding box center [542, 191] width 38 height 5
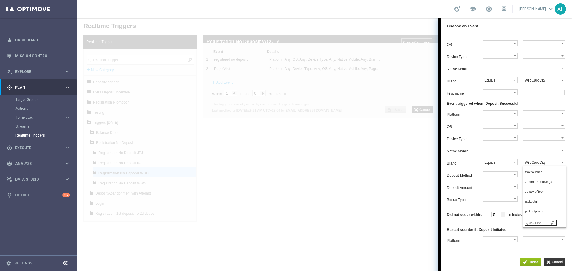
scroll to position [46, 0]
click at [543, 226] on input "search" at bounding box center [540, 223] width 32 height 6
type input "joka"
click at [412, 174] on div at bounding box center [324, 144] width 494 height 253
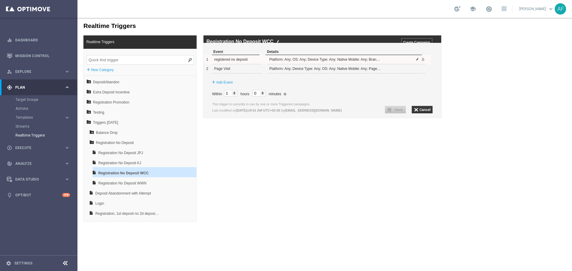
click at [417, 61] on span at bounding box center [417, 59] width 4 height 4
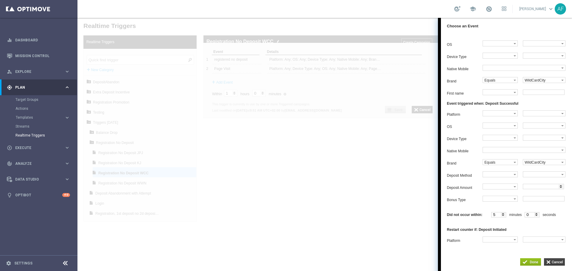
click at [552, 262] on input "button" at bounding box center [554, 261] width 21 height 7
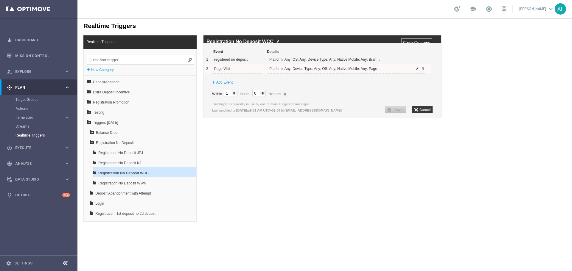
click at [417, 70] on span at bounding box center [417, 69] width 4 height 4
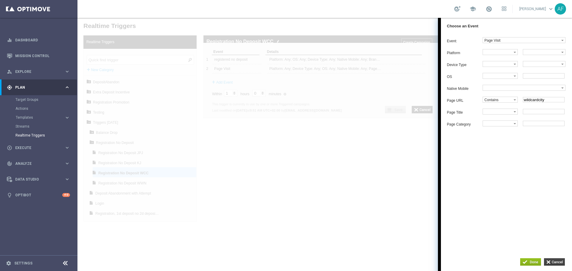
drag, startPoint x: 550, startPoint y: 261, endPoint x: 540, endPoint y: 259, distance: 10.1
click at [550, 261] on input "button" at bounding box center [554, 261] width 21 height 7
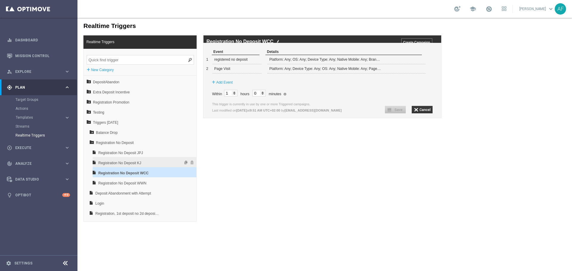
click at [165, 163] on div "Registration No Deposit KJ" at bounding box center [145, 162] width 104 height 10
click at [157, 163] on span "Registration No Deposit KJ" at bounding box center [129, 163] width 62 height 10
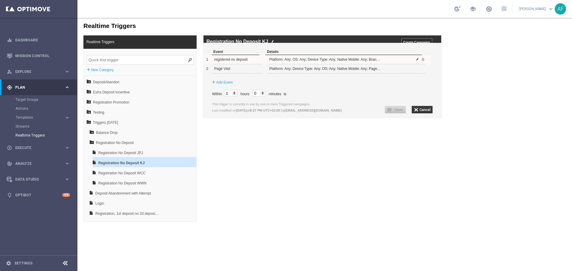
click at [417, 61] on span at bounding box center [417, 59] width 4 height 4
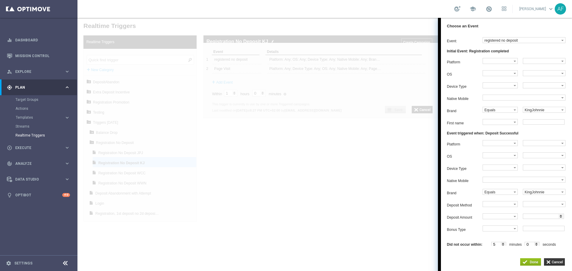
scroll to position [30, 0]
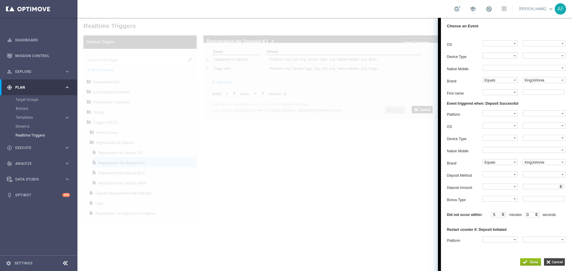
click at [552, 260] on input "button" at bounding box center [554, 261] width 21 height 7
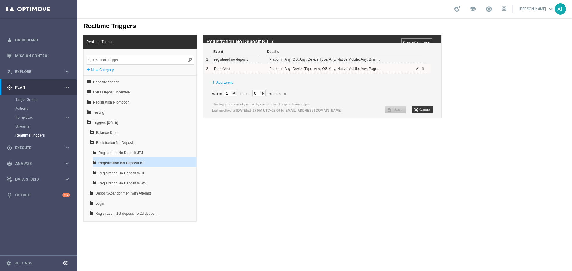
click at [417, 70] on span at bounding box center [417, 69] width 4 height 4
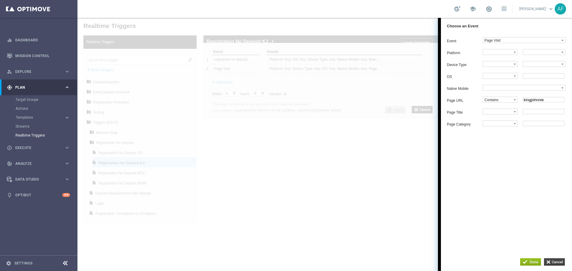
click at [554, 261] on input "button" at bounding box center [554, 261] width 21 height 7
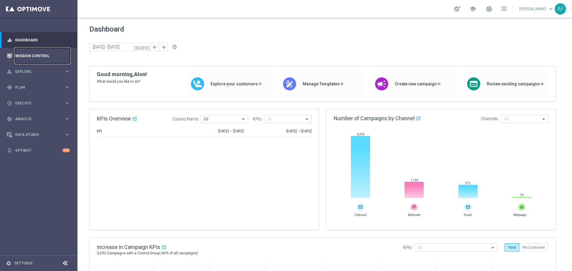
click at [43, 54] on link "Mission Control" at bounding box center [42, 56] width 55 height 16
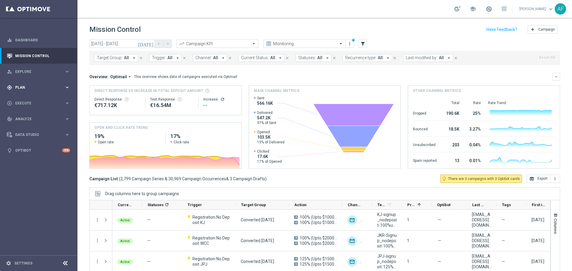
click at [38, 85] on div "gps_fixed Plan" at bounding box center [35, 87] width 57 height 5
click at [30, 117] on span "Templates" at bounding box center [37, 118] width 43 height 4
click at [28, 126] on link "Optimail" at bounding box center [39, 126] width 43 height 5
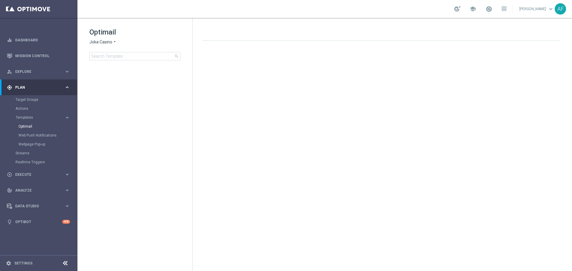
click at [111, 42] on span "Joka Casino" at bounding box center [100, 42] width 23 height 6
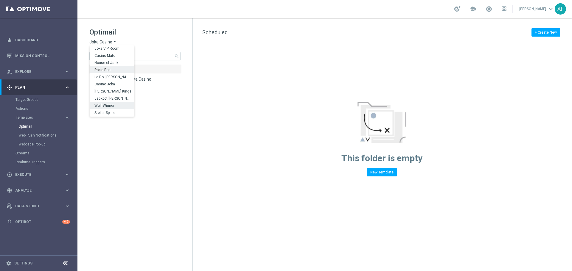
scroll to position [21, 0]
click at [0, 0] on span "Wolf Winner" at bounding box center [0, 0] width 0 height 0
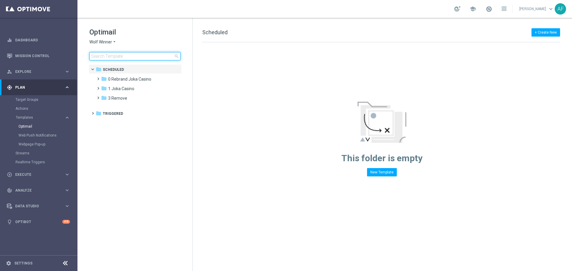
click at [120, 57] on input at bounding box center [134, 56] width 91 height 8
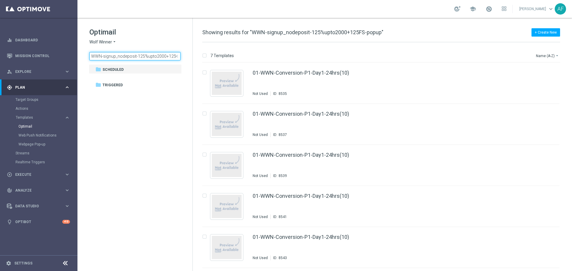
scroll to position [0, 15]
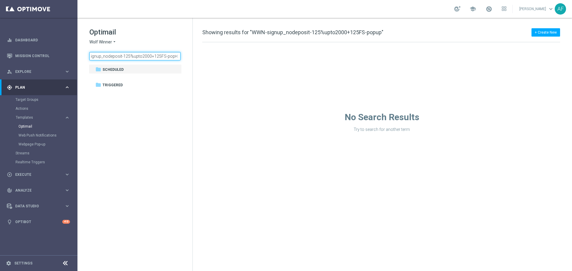
click at [127, 57] on input "WWN-signup_nodeposit-125%upto2000+125FS-popup" at bounding box center [134, 56] width 91 height 8
type input "WWN-signup_nodeposit-125%upto2000+125FS-popup"
click at [154, 45] on div "Wolf Winner arrow_drop_down × Wolf Winner" at bounding box center [134, 42] width 91 height 6
click at [128, 57] on input "WWN-signup_nodeposit-125%upto2000+125FS-popup" at bounding box center [134, 56] width 91 height 8
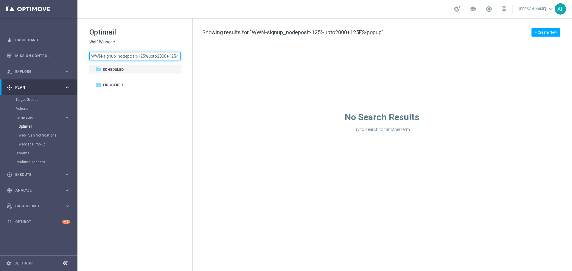
scroll to position [0, 15]
drag, startPoint x: 139, startPoint y: 56, endPoint x: 180, endPoint y: 56, distance: 41.1
click at [180, 56] on input "WWN-signup_nodeposit-125%upto2000+125FS-popup" at bounding box center [134, 56] width 91 height 8
click at [175, 56] on span "close" at bounding box center [176, 56] width 5 height 5
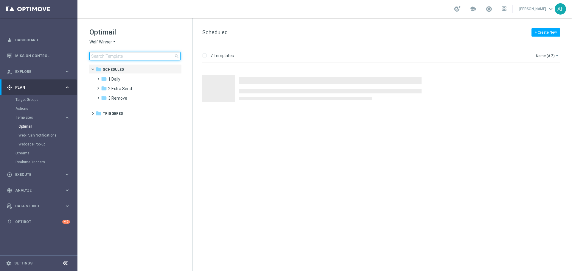
click at [121, 53] on input at bounding box center [134, 56] width 91 height 8
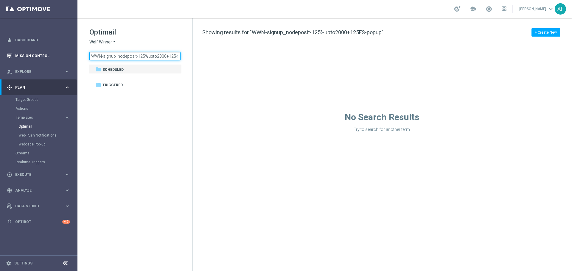
drag, startPoint x: 165, startPoint y: 57, endPoint x: 74, endPoint y: 53, distance: 90.6
click at [74, 53] on main "equalizer Dashboard Mission Control" at bounding box center [286, 135] width 572 height 271
click at [111, 58] on input "popup" at bounding box center [134, 56] width 91 height 8
type input "popup"
drag, startPoint x: 108, startPoint y: 55, endPoint x: 85, endPoint y: 55, distance: 23.2
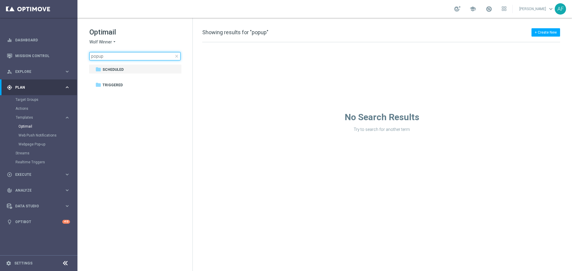
click at [85, 55] on div "Optimail Wolf Winner arrow_drop_down × Wolf Winner popup close folder 1 Folder …" at bounding box center [134, 59] width 115 height 82
drag, startPoint x: 163, startPoint y: 57, endPoint x: 180, endPoint y: 56, distance: 16.4
click at [180, 56] on input "WWN-signup_nodeposit-125%upto2000+125FS-popup" at bounding box center [134, 56] width 91 height 8
type input "WWN-signup_nodeposit-125%upto2000+125FS"
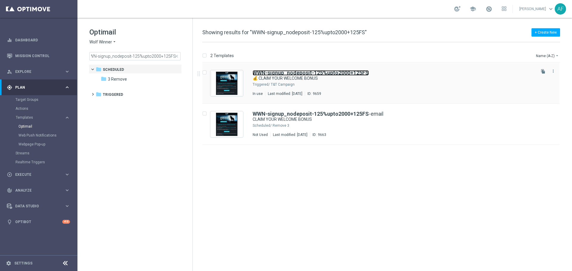
click at [287, 72] on b "WWN-signup_nodeposit-125%upto2000+125FS" at bounding box center [310, 73] width 116 height 6
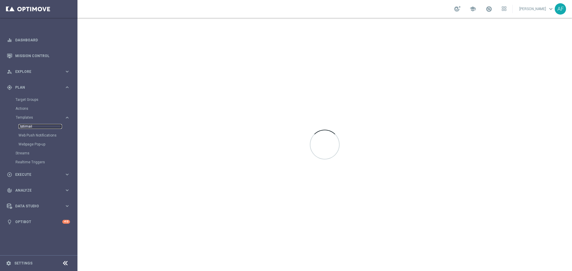
click at [28, 126] on link "Optimail" at bounding box center [39, 126] width 43 height 5
click at [110, 44] on span "Joka Casino" at bounding box center [100, 42] width 23 height 6
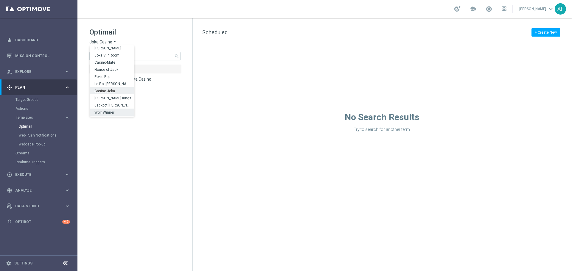
scroll to position [21, 0]
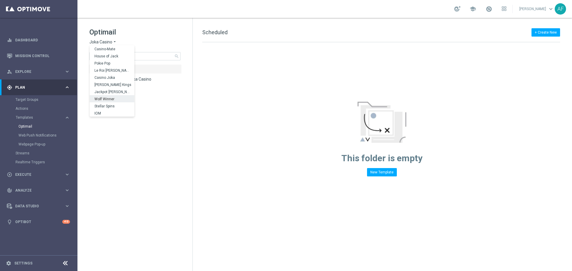
click at [0, 0] on span "Wolf Winner" at bounding box center [0, 0] width 0 height 0
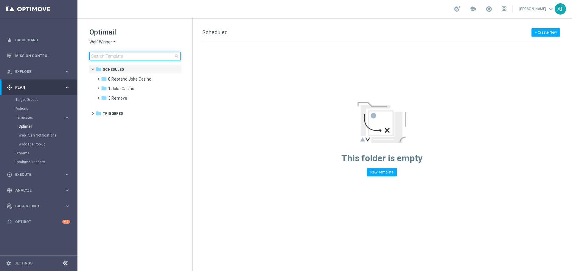
click at [119, 59] on input at bounding box center [134, 56] width 91 height 8
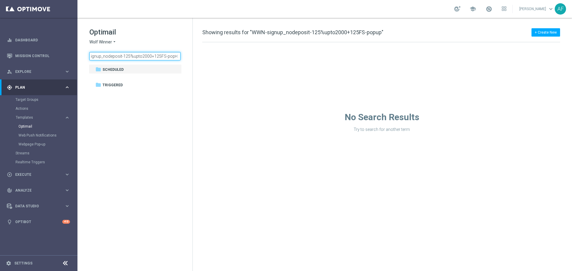
scroll to position [0, 15]
drag, startPoint x: 163, startPoint y: 56, endPoint x: 176, endPoint y: 57, distance: 12.2
click at [176, 57] on div "WWN-signup_nodeposit-125%upto2000+125FS-popup close" at bounding box center [134, 56] width 91 height 8
type input "WWN-signup_nodeposit-125%upto2000+125FS"
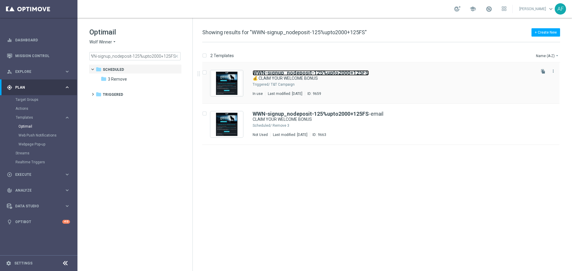
click at [279, 74] on b "WWN-signup_nodeposit-125%upto2000+125FS" at bounding box center [310, 73] width 116 height 6
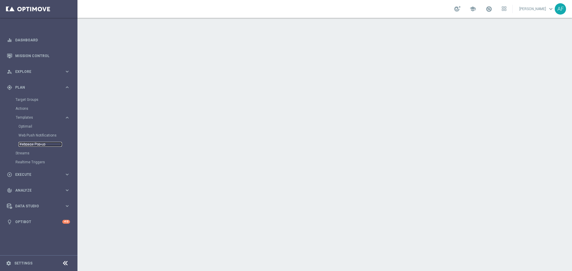
click at [31, 144] on link "Webpage Pop-up" at bounding box center [39, 144] width 43 height 5
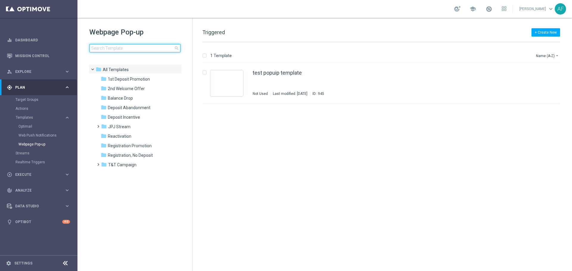
click at [123, 51] on input at bounding box center [134, 48] width 91 height 8
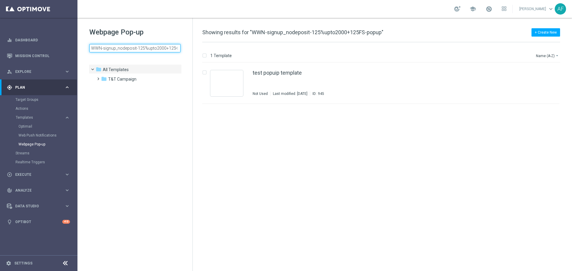
scroll to position [0, 15]
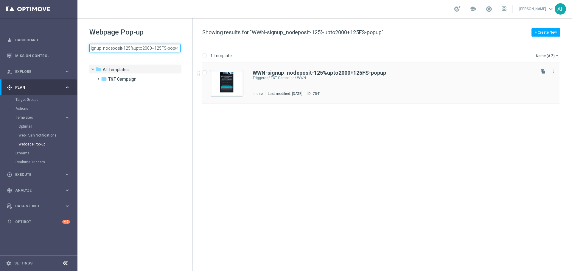
type input "WWN-signup_nodeposit-125%upto2000+125FS-popup"
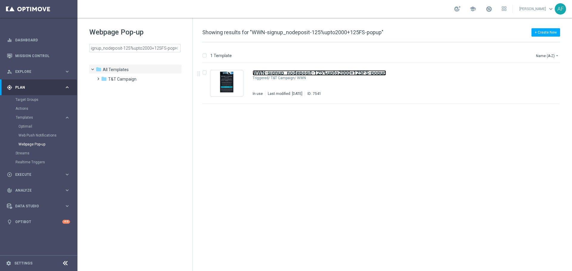
click at [272, 71] on b "WWN-signup_nodeposit-125%upto2000+125FS-popup" at bounding box center [318, 73] width 133 height 6
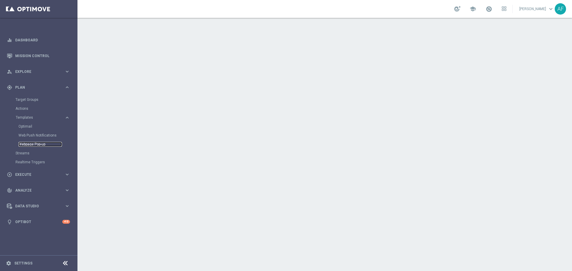
click at [33, 145] on link "Webpage Pop-up" at bounding box center [39, 144] width 43 height 5
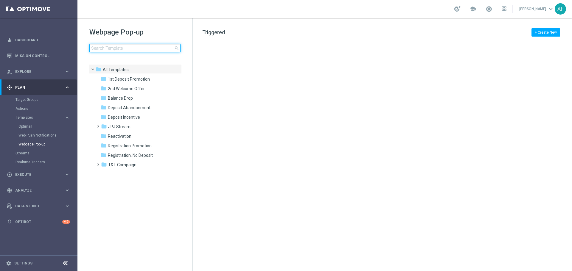
click at [120, 49] on input at bounding box center [134, 48] width 91 height 8
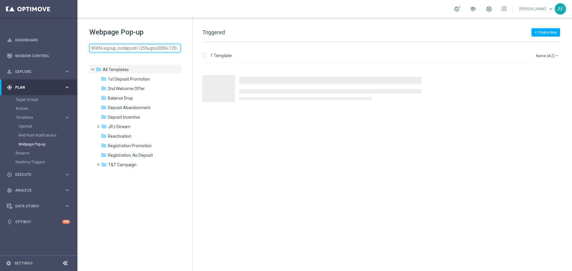
scroll to position [0, 15]
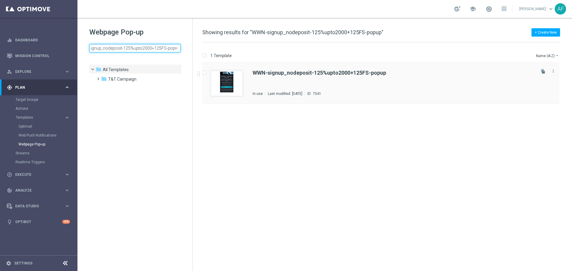
type input "WWN-signup_nodeposit-125%upto2000+125FS-popup"
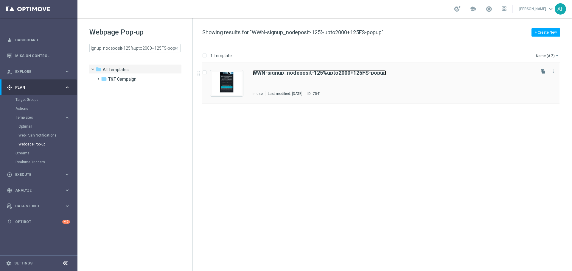
click at [265, 72] on b "WWN-signup_nodeposit-125%upto2000+125FS-popup" at bounding box center [318, 73] width 133 height 6
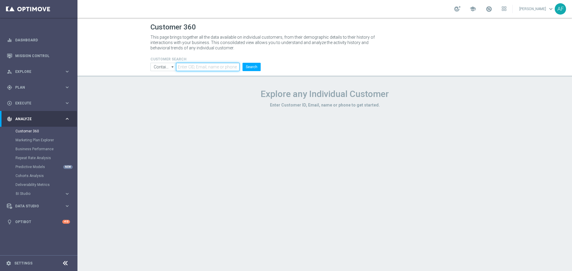
click at [189, 67] on input "text" at bounding box center [207, 67] width 63 height 8
click at [186, 69] on input "text" at bounding box center [207, 67] width 63 height 8
paste input "261041758800500"
type input "261041758800500"
click at [246, 67] on button "Search" at bounding box center [251, 67] width 18 height 8
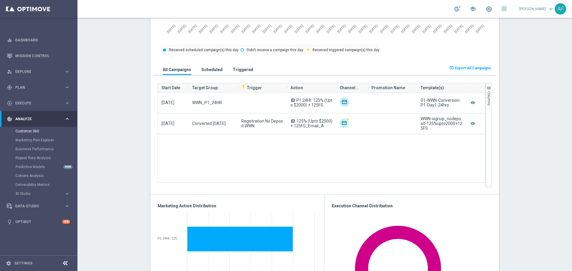
scroll to position [387, 0]
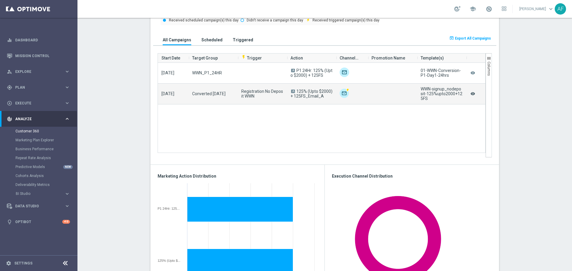
click at [471, 94] on icon "remove_red_eye" at bounding box center [473, 94] width 6 height 8
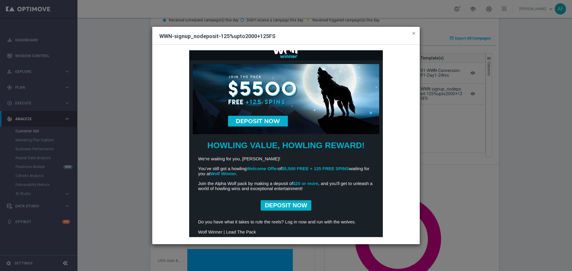
scroll to position [0, 0]
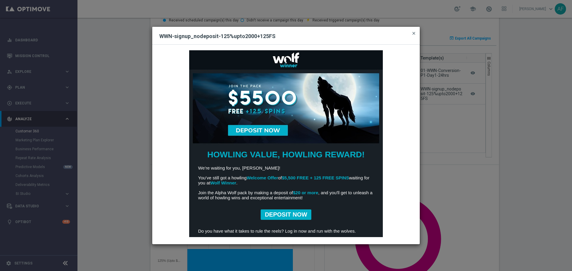
click at [414, 34] on span "close" at bounding box center [413, 33] width 5 height 5
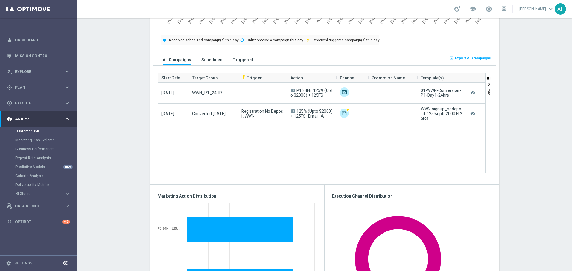
scroll to position [357, 0]
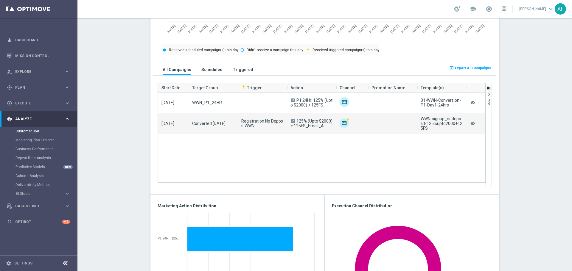
drag, startPoint x: 418, startPoint y: 117, endPoint x: 428, endPoint y: 129, distance: 15.9
click at [428, 129] on div "WWN-signup_nodeposit-125%upto2000+125FS" at bounding box center [441, 123] width 42 height 14
drag, startPoint x: 169, startPoint y: 124, endPoint x: 319, endPoint y: 126, distance: 149.8
click at [319, 126] on div "2025-09-25 Converted Today Registration No Deposit WWN A 125% (Upto $2000) + 12…" at bounding box center [322, 123] width 328 height 21
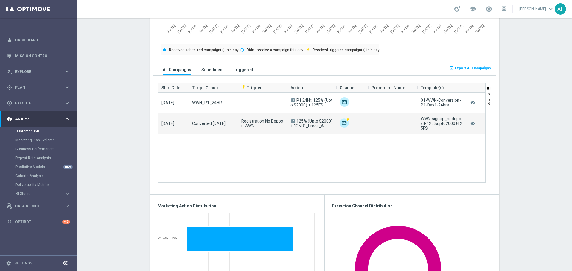
click at [319, 127] on span "125% (Upto $2000) + 125FS_Email_A" at bounding box center [311, 124] width 42 height 10
click at [322, 128] on span "A 125% (Upto $2000) + 125FS_Email_A" at bounding box center [311, 124] width 42 height 10
drag, startPoint x: 319, startPoint y: 127, endPoint x: 288, endPoint y: 122, distance: 31.4
click at [290, 122] on campaign-grid-action-column "A 125% (Upto $2000) + 125FS_Email_A" at bounding box center [311, 124] width 42 height 10
click at [311, 123] on span "125% (Upto $2000) + 125FS_Email_A" at bounding box center [311, 124] width 42 height 10
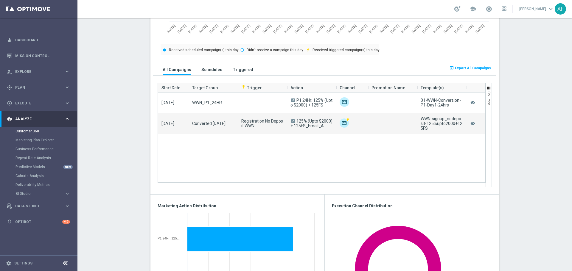
click at [311, 126] on span "125% (Upto $2000) + 125FS_Email_A" at bounding box center [311, 124] width 42 height 10
drag, startPoint x: 308, startPoint y: 127, endPoint x: 297, endPoint y: 121, distance: 12.0
click at [297, 121] on span "125% (Upto $2000) + 125FS_Email_A" at bounding box center [311, 124] width 42 height 10
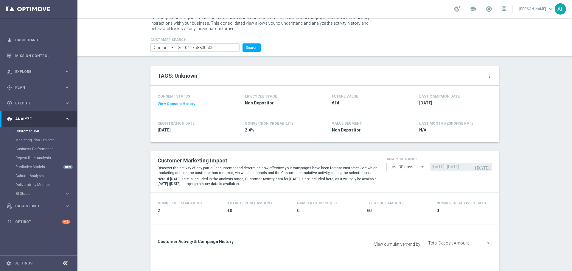
scroll to position [0, 0]
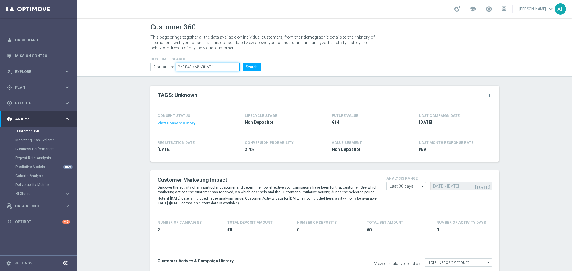
drag, startPoint x: 213, startPoint y: 68, endPoint x: 172, endPoint y: 68, distance: 41.7
click at [172, 68] on ul "Contains Contains arrow_drop_down Show Selected 0 of NaN Contains Equals" at bounding box center [205, 67] width 113 height 8
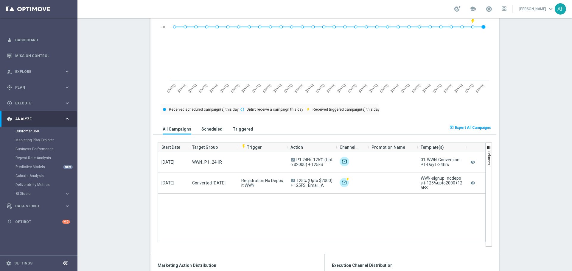
scroll to position [327, 0]
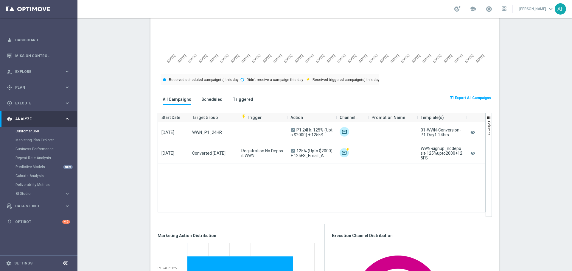
click at [368, 118] on div "Promotion Name" at bounding box center [392, 117] width 49 height 9
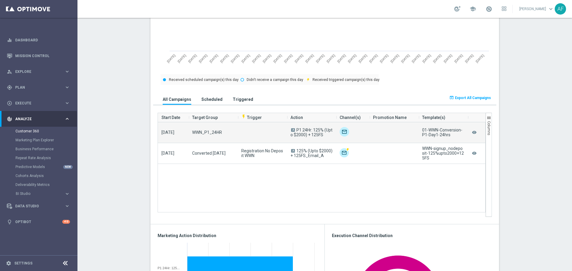
drag, startPoint x: 366, startPoint y: 119, endPoint x: 349, endPoint y: 123, distance: 17.5
click at [349, 123] on div "Start Date Target Group flash_on Trigger Action" at bounding box center [321, 165] width 328 height 104
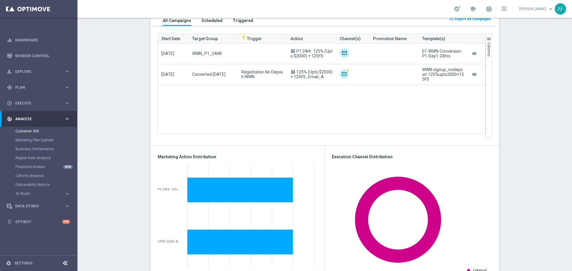
scroll to position [317, 0]
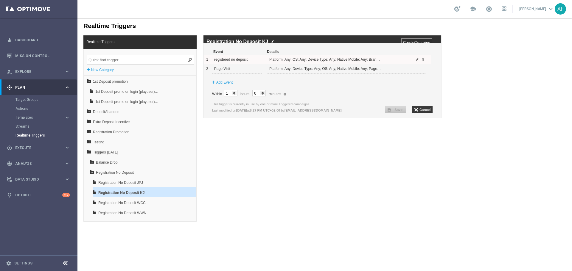
click at [417, 61] on span at bounding box center [417, 59] width 4 height 4
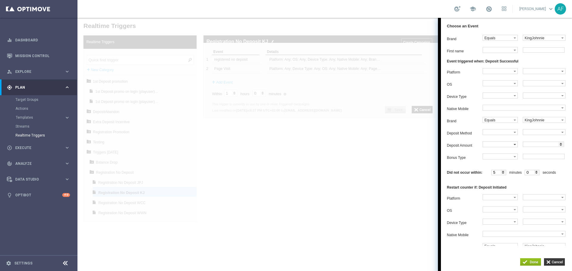
scroll to position [79, 0]
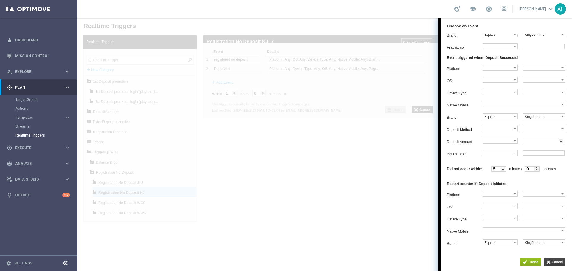
click at [553, 262] on input "button" at bounding box center [554, 261] width 21 height 7
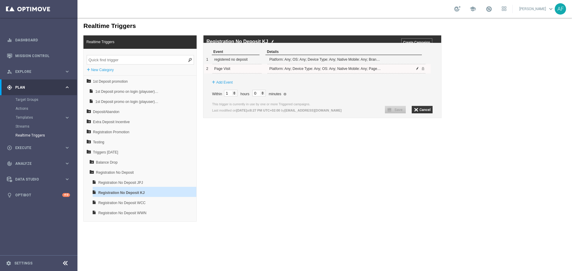
click at [417, 70] on span at bounding box center [417, 69] width 4 height 4
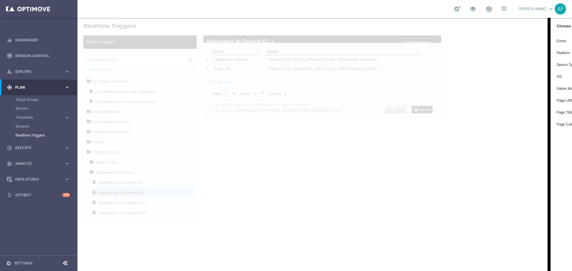
scroll to position [0, 0]
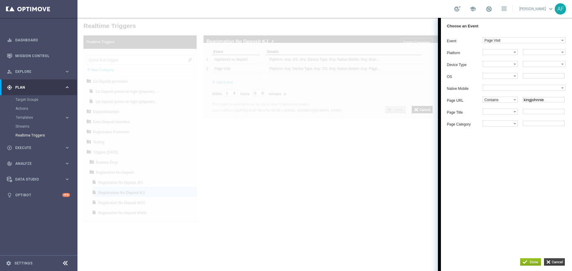
click at [549, 261] on input "button" at bounding box center [554, 261] width 21 height 7
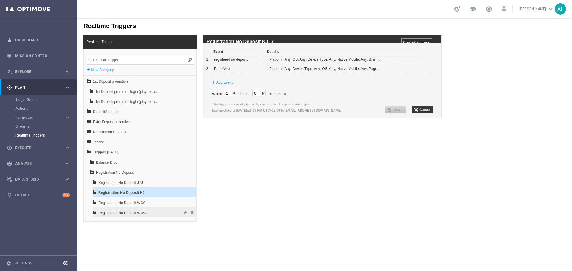
click at [155, 210] on span "Registration No Deposit WWN" at bounding box center [129, 213] width 62 height 10
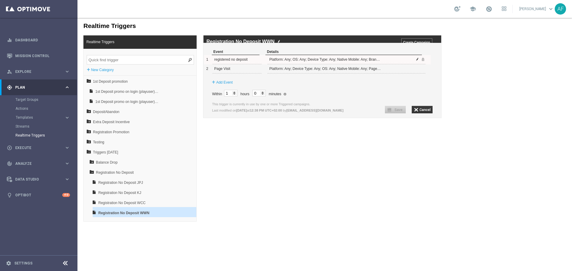
click at [417, 61] on span at bounding box center [417, 59] width 4 height 4
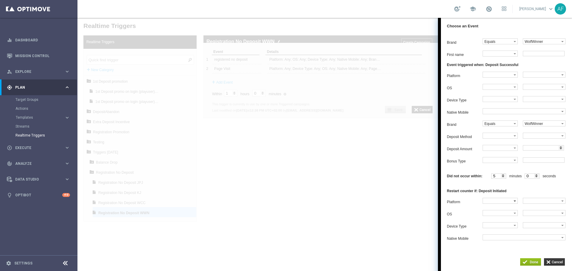
scroll to position [79, 0]
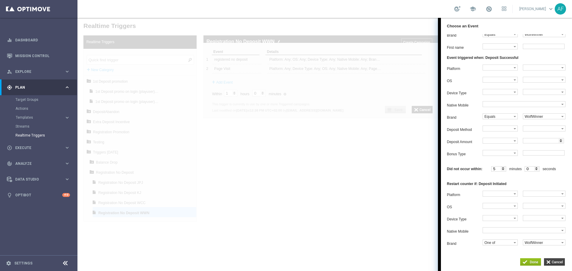
click at [549, 262] on input "button" at bounding box center [554, 261] width 21 height 7
